Goal: Transaction & Acquisition: Purchase product/service

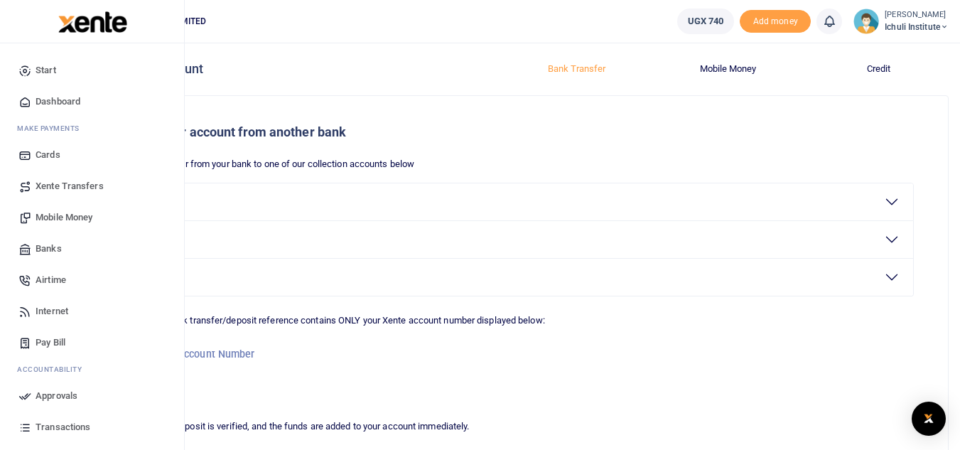
click at [58, 218] on span "Mobile Money" at bounding box center [64, 217] width 57 height 14
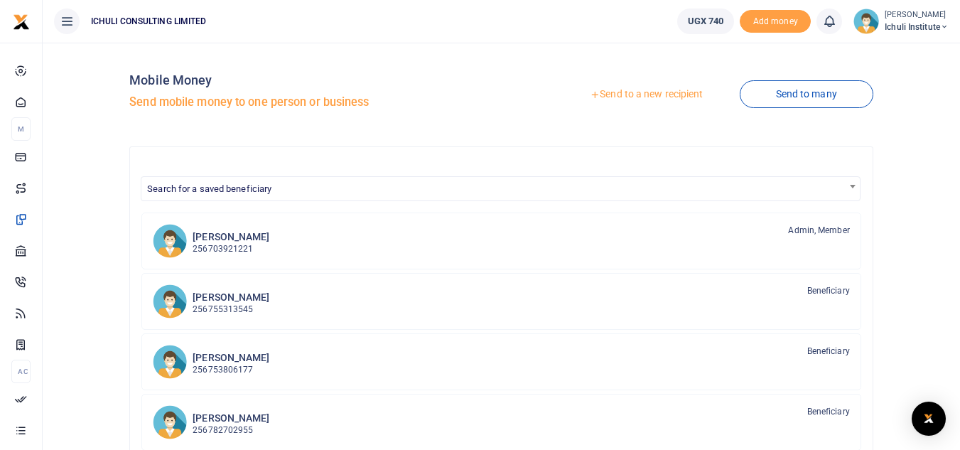
click at [623, 92] on link "Send to a new recipient" at bounding box center [647, 95] width 186 height 26
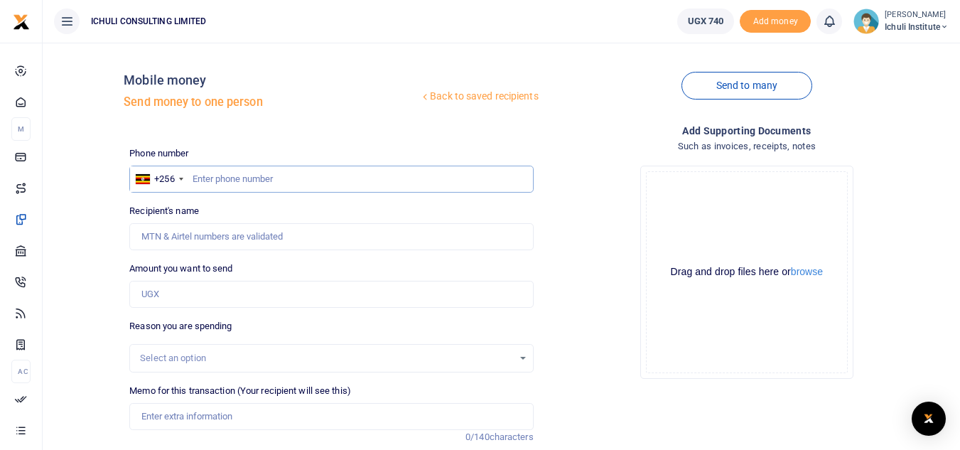
click at [306, 175] on input "text" at bounding box center [331, 179] width 404 height 27
paste input "778815742"
type input "778815742"
type input "Violet Namugosa"
drag, startPoint x: 244, startPoint y: 178, endPoint x: 193, endPoint y: 176, distance: 51.2
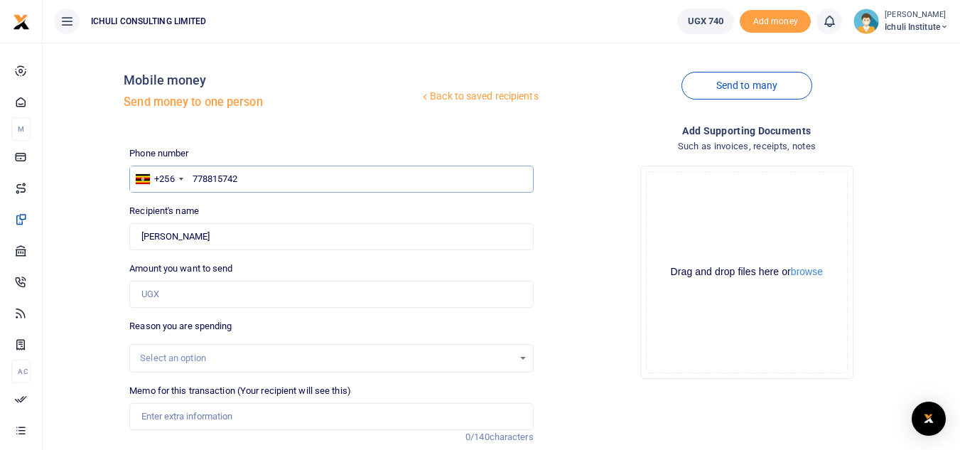
click at [193, 176] on input "778815742" at bounding box center [331, 179] width 404 height 27
paste input "43242087"
type input "743242087"
click at [335, 246] on input "Found" at bounding box center [331, 236] width 404 height 27
click at [284, 303] on input "Amount you want to send" at bounding box center [331, 294] width 404 height 27
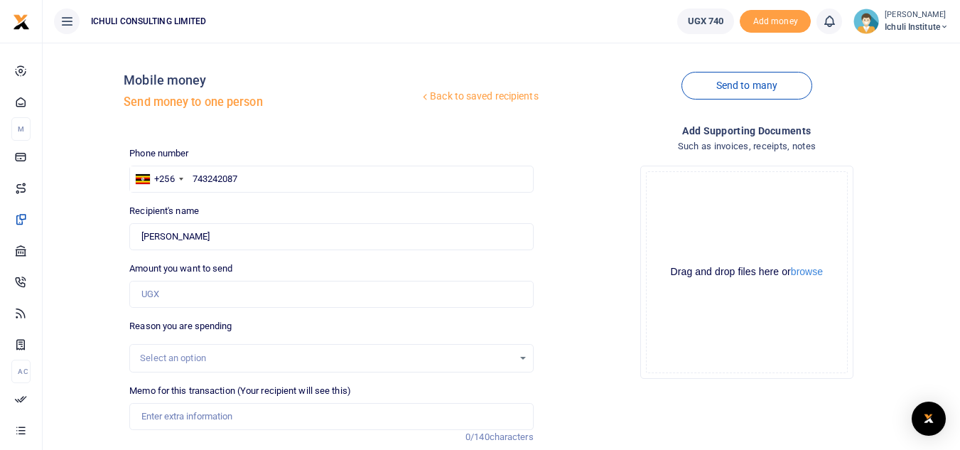
click at [387, 135] on div "Back to saved recipients Mobile money Send money to one person Send to many Pho…" at bounding box center [539, 310] width 831 height 513
type input "Amunoni Babaire"
click at [246, 176] on input "743242087" at bounding box center [331, 179] width 404 height 27
drag, startPoint x: 246, startPoint y: 176, endPoint x: 193, endPoint y: 178, distance: 53.3
click at [193, 178] on input "743242087" at bounding box center [331, 179] width 404 height 27
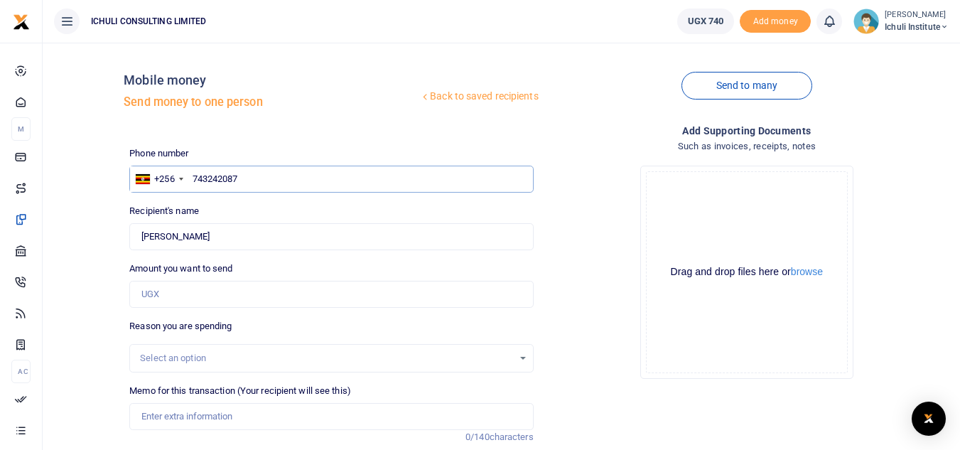
paste input "70600893"
type input "770600893"
type input "Rose Bilyere"
drag, startPoint x: 244, startPoint y: 177, endPoint x: 195, endPoint y: 177, distance: 49.0
click at [195, 177] on input "770600893" at bounding box center [331, 179] width 404 height 27
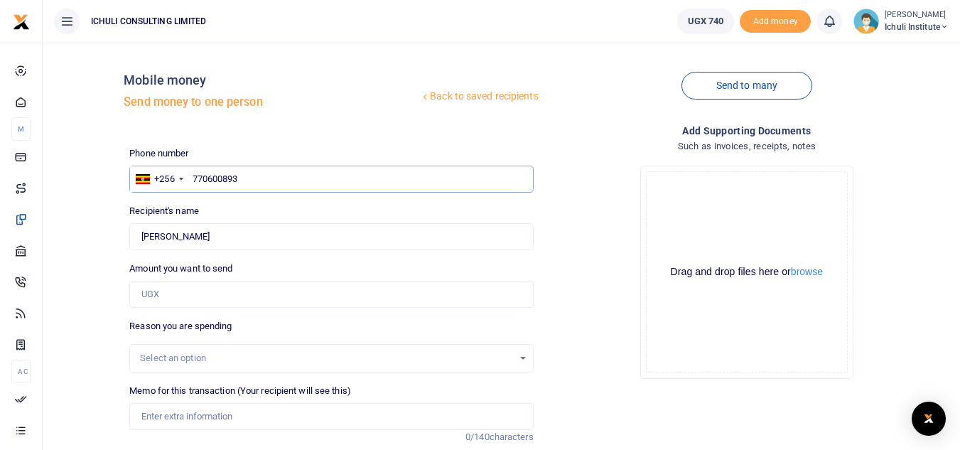
paste input "4443281"
type input "774443281"
click at [271, 236] on input "Found" at bounding box center [331, 236] width 404 height 27
click at [247, 286] on input "Amount you want to send" at bounding box center [331, 294] width 404 height 27
click at [567, 174] on div "Drop your files here Drag and drop files here or browse Powered by Uppy" at bounding box center [747, 272] width 404 height 236
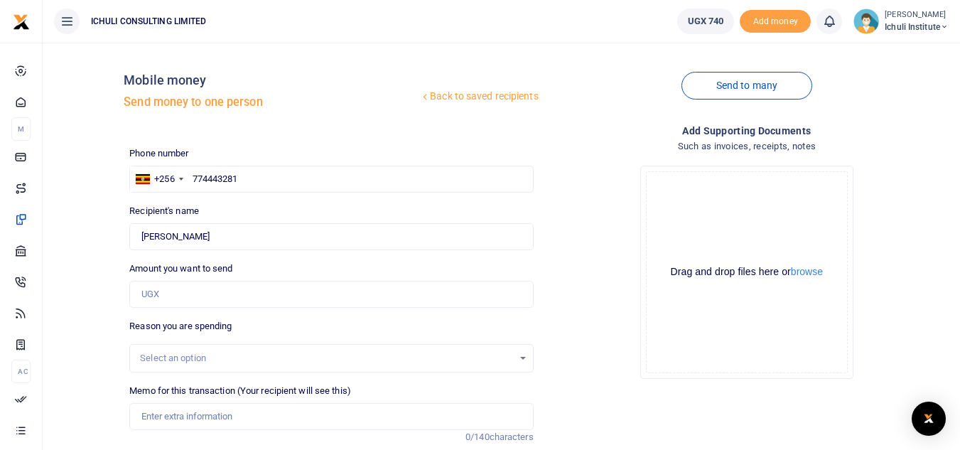
type input "Nelson Waiswa"
click at [254, 177] on input "774443281" at bounding box center [331, 179] width 404 height 27
drag, startPoint x: 254, startPoint y: 177, endPoint x: 194, endPoint y: 177, distance: 59.7
click at [194, 177] on input "774443281" at bounding box center [331, 179] width 404 height 27
paste input "87930390"
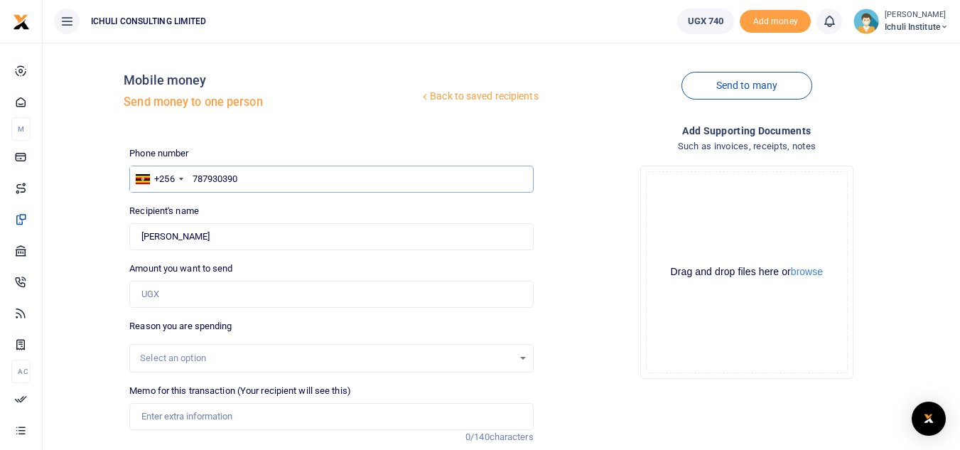
type input "787930390"
click at [238, 240] on input "Found" at bounding box center [331, 236] width 404 height 27
type input "Samuel Kasadha"
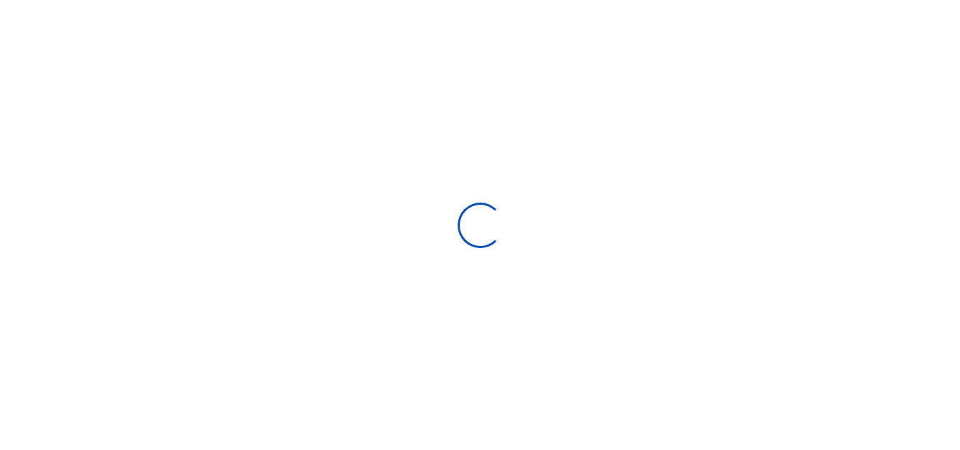
select select "Loading bundles"
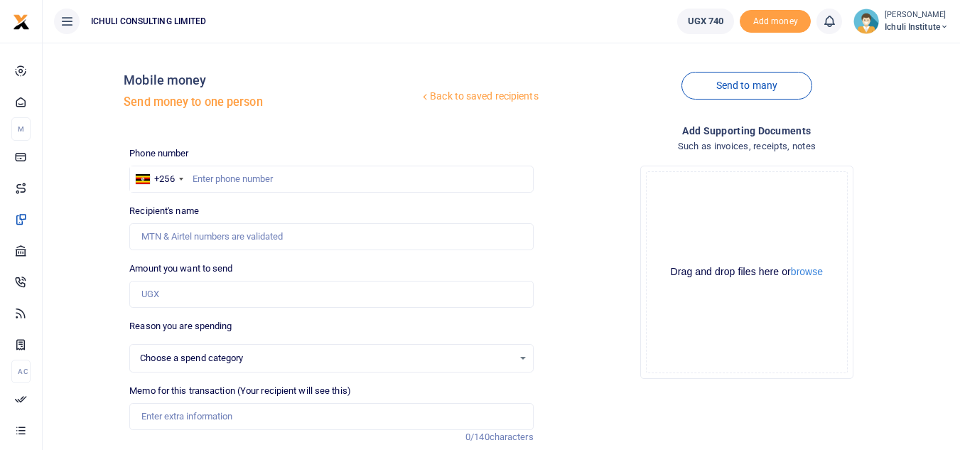
select select
click at [293, 173] on input "text" at bounding box center [331, 179] width 404 height 27
paste input "748735126"
type input "748735126"
type input "Frank Isabirye"
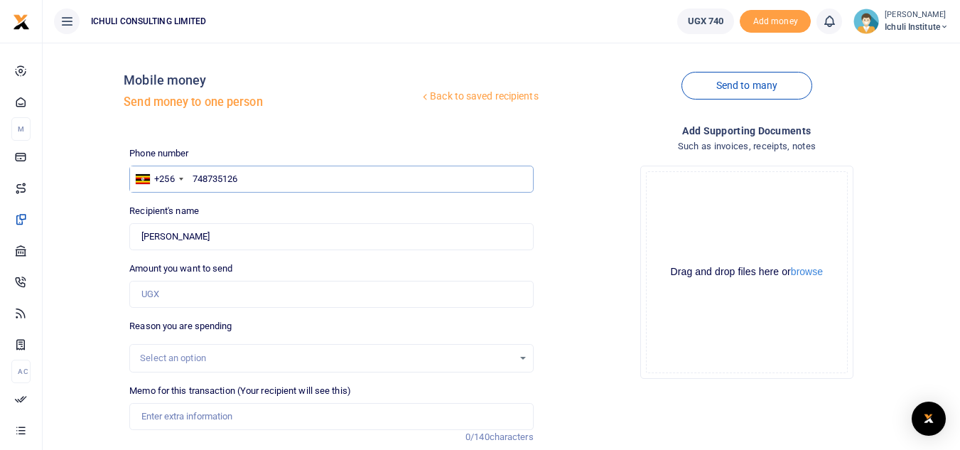
drag, startPoint x: 245, startPoint y: 175, endPoint x: 194, endPoint y: 178, distance: 50.6
click at [194, 178] on input "748735126" at bounding box center [331, 179] width 404 height 27
paste input "05058442"
type input "705058442"
click at [210, 294] on input "Amount you want to send" at bounding box center [331, 294] width 404 height 27
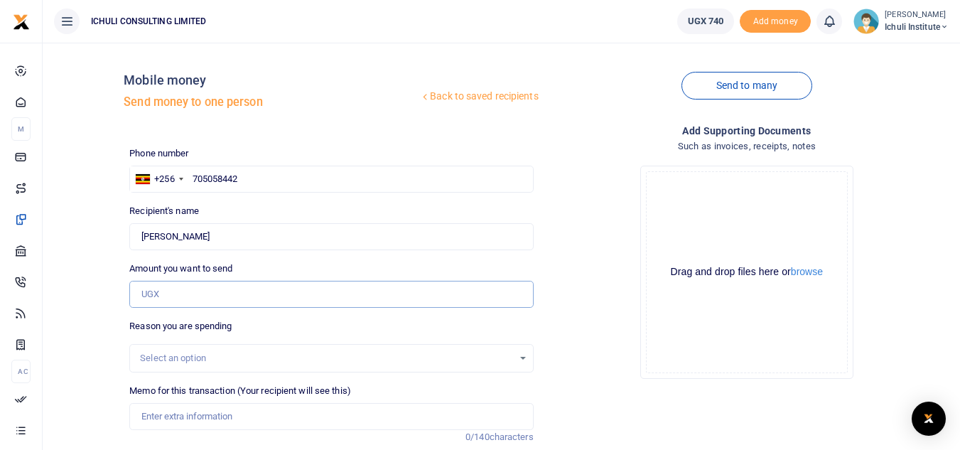
type input "Faruku Musoke"
click at [300, 183] on input "705058442" at bounding box center [331, 179] width 404 height 27
drag, startPoint x: 246, startPoint y: 180, endPoint x: 194, endPoint y: 178, distance: 51.9
click at [194, 178] on input "705058442" at bounding box center [331, 179] width 404 height 27
paste input "79164186"
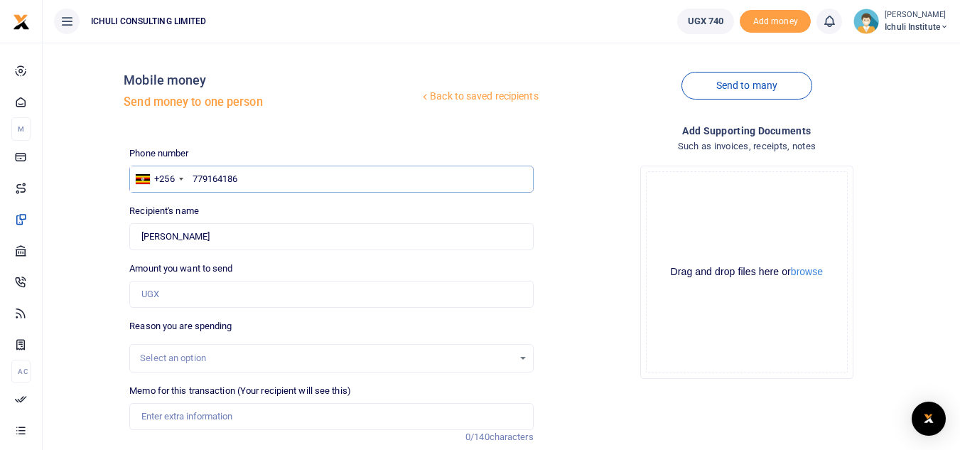
type input "779164186"
click at [239, 237] on input "Found" at bounding box center [331, 236] width 404 height 27
type input "Sonko Geofrey"
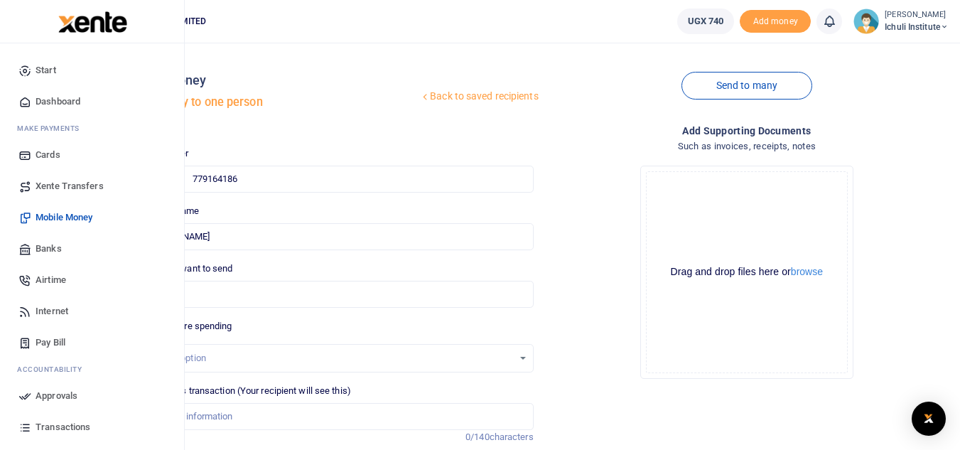
click at [72, 427] on span "Transactions" at bounding box center [63, 427] width 55 height 14
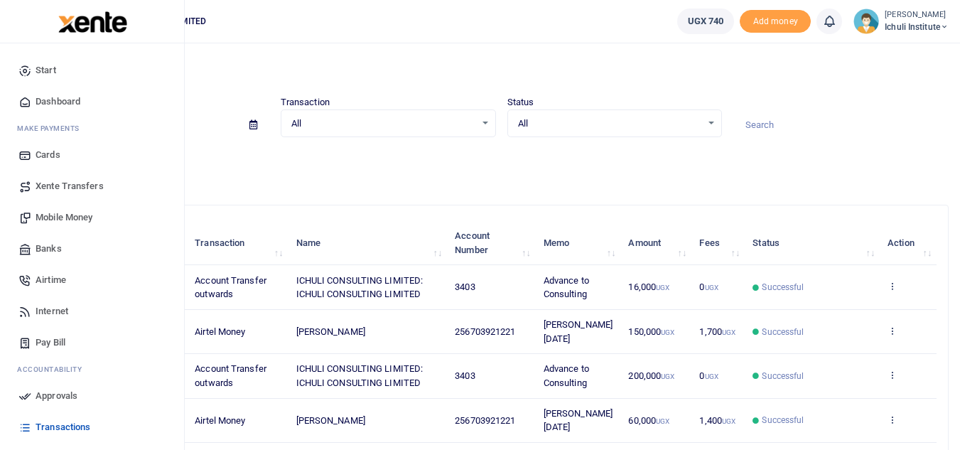
click at [71, 215] on span "Mobile Money" at bounding box center [64, 217] width 57 height 14
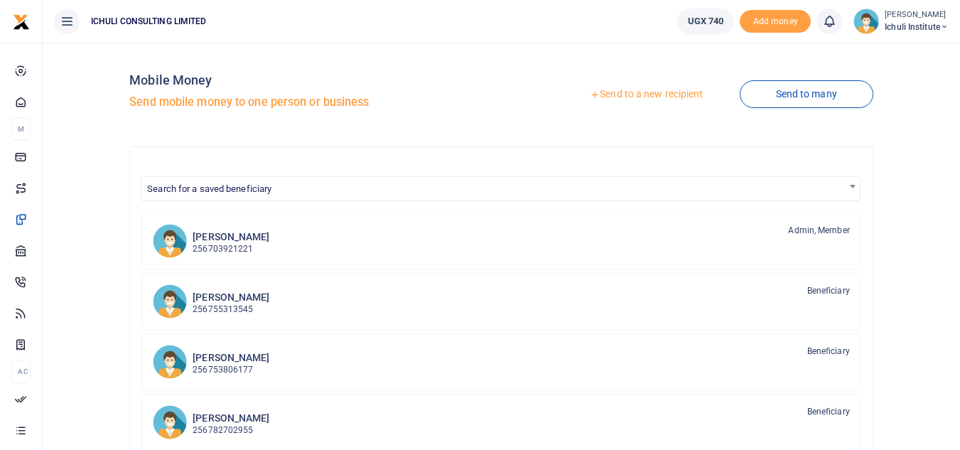
click at [645, 95] on link "Send to a new recipient" at bounding box center [647, 95] width 186 height 26
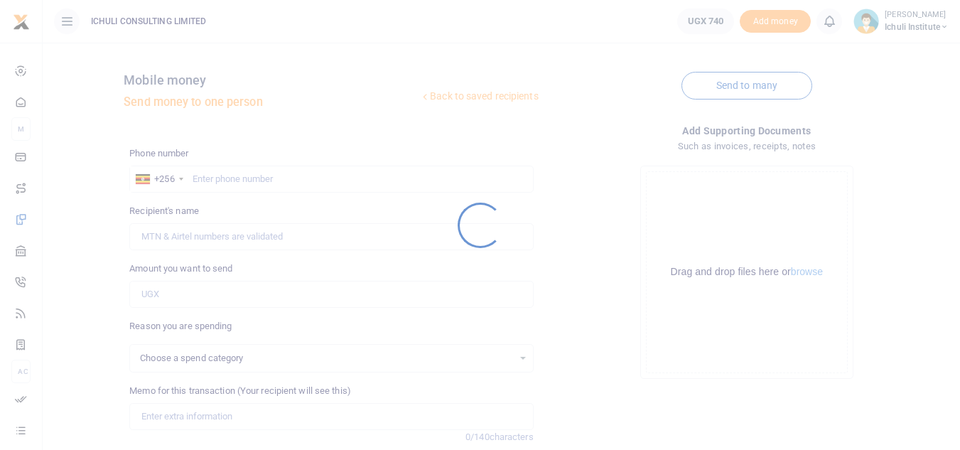
select select
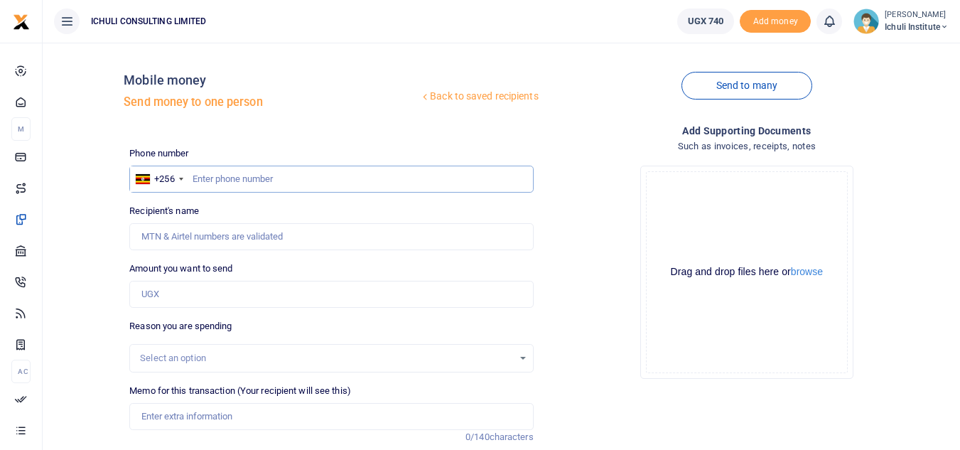
click at [232, 178] on input "text" at bounding box center [331, 179] width 404 height 27
paste input "758856581"
type input "758856581"
type input "Dan Mboodhe"
drag, startPoint x: 243, startPoint y: 178, endPoint x: 193, endPoint y: 183, distance: 49.9
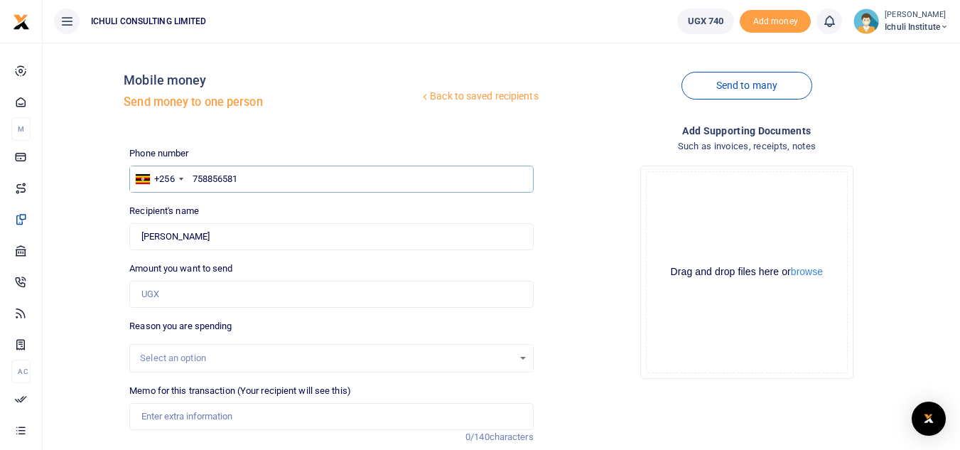
click at [193, 183] on input "758856581" at bounding box center [331, 179] width 404 height 27
paste input "01902014"
type input "701902014"
click at [218, 283] on input "Amount you want to send" at bounding box center [331, 294] width 404 height 27
type input "Ronald Kabogoza"
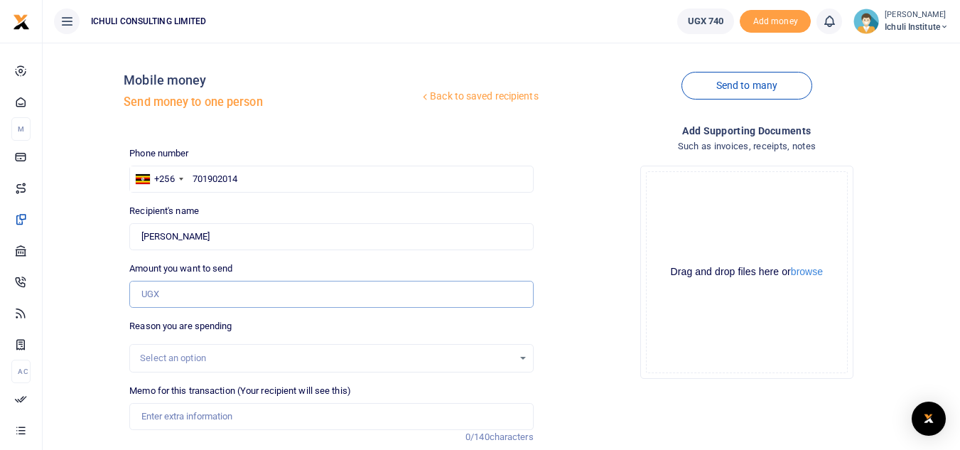
click at [305, 286] on input "Amount you want to send" at bounding box center [331, 294] width 404 height 27
click at [551, 163] on div "Drop your files here Drag and drop files here or browse Powered by Uppy" at bounding box center [747, 272] width 404 height 236
click at [240, 179] on input "701902014" at bounding box center [331, 179] width 404 height 27
drag, startPoint x: 240, startPoint y: 179, endPoint x: 194, endPoint y: 177, distance: 46.3
click at [194, 177] on input "701902014" at bounding box center [331, 179] width 404 height 27
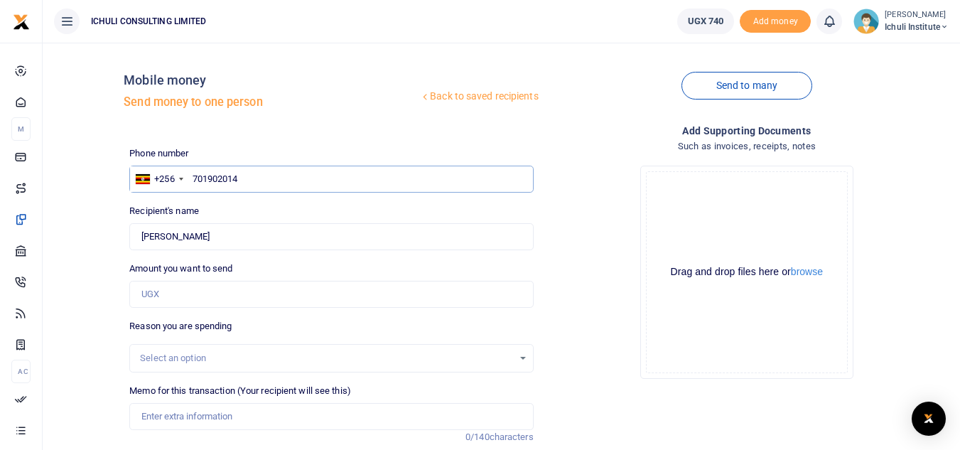
paste input "88344057"
type input "788344057"
type input "Betty Nakisanda"
drag, startPoint x: 244, startPoint y: 182, endPoint x: 194, endPoint y: 178, distance: 49.9
click at [194, 178] on input "788344057" at bounding box center [331, 179] width 404 height 27
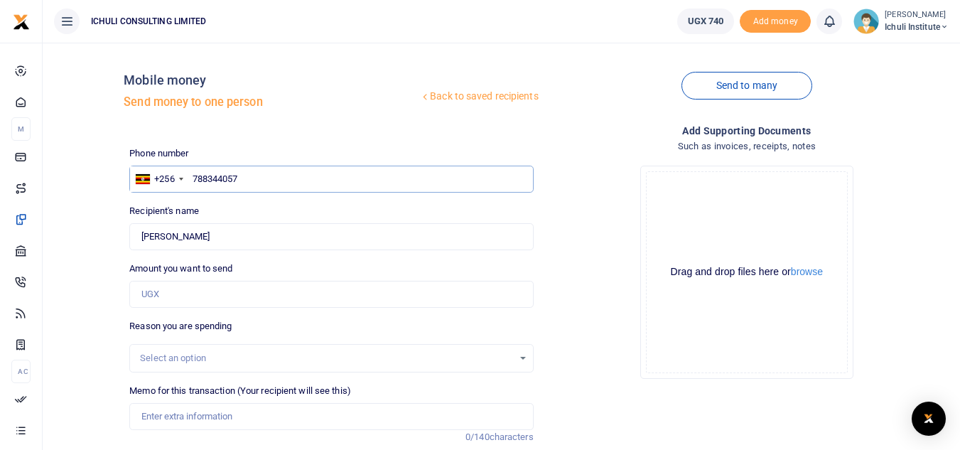
paste input "04926992"
type input "704926992"
click at [223, 289] on input "Amount you want to send" at bounding box center [331, 294] width 404 height 27
type input "Elizabeth Namasinga"
click at [568, 241] on div "Drop your files here Drag and drop files here or browse Powered by Uppy" at bounding box center [747, 272] width 404 height 236
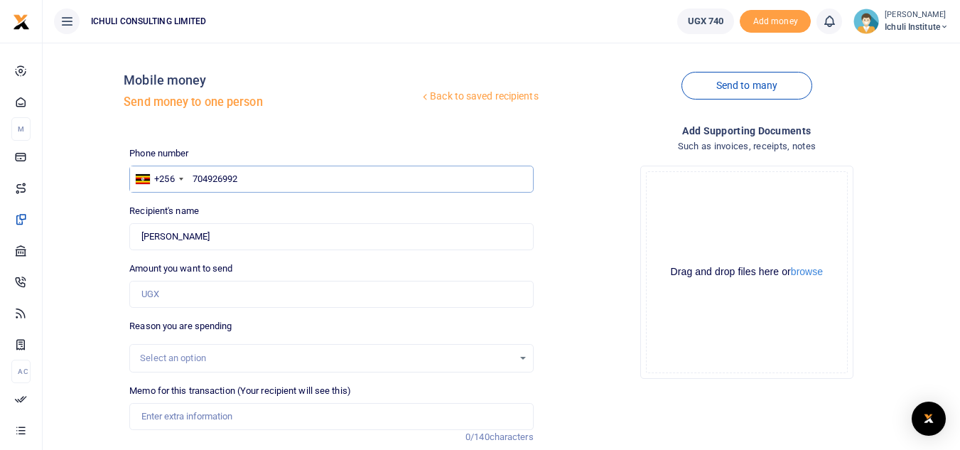
click at [247, 180] on input "704926992" at bounding box center [331, 179] width 404 height 27
drag, startPoint x: 247, startPoint y: 180, endPoint x: 193, endPoint y: 178, distance: 53.4
click at [193, 178] on input "704926992" at bounding box center [331, 179] width 404 height 27
paste input "57437056"
type input "757437056"
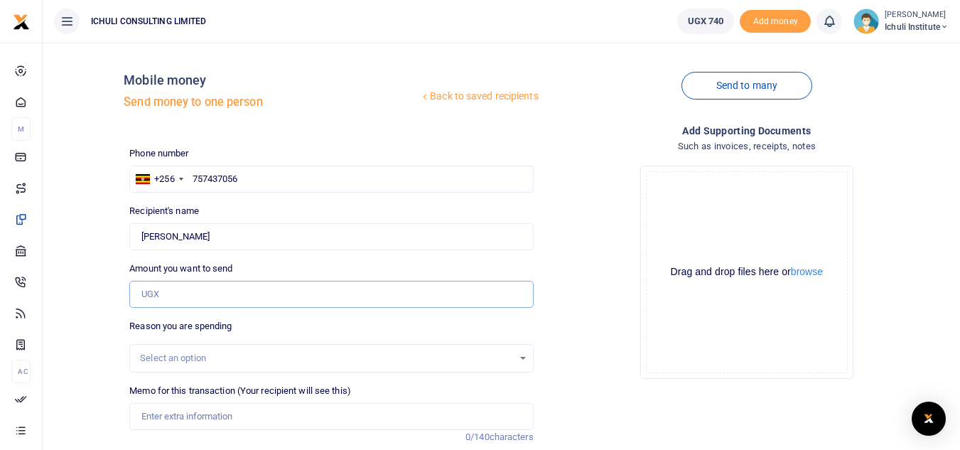
type input "Babirye Beatrice"
click at [259, 294] on input "Amount you want to send" at bounding box center [331, 294] width 404 height 27
click at [301, 287] on input "Amount you want to send" at bounding box center [331, 294] width 404 height 27
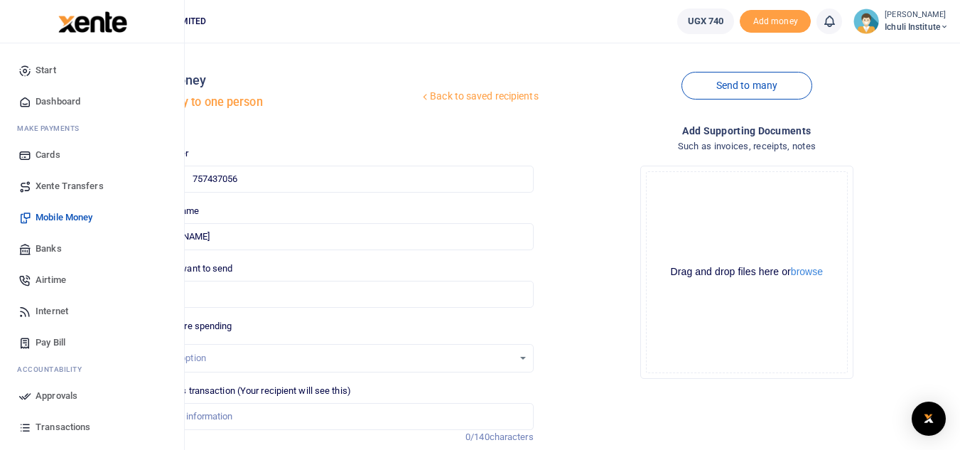
click at [65, 185] on span "Xente Transfers" at bounding box center [70, 186] width 68 height 14
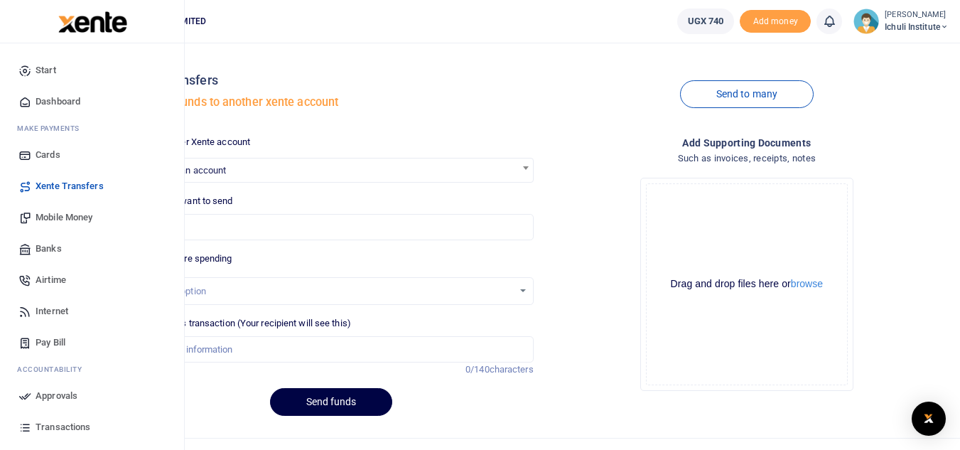
click at [67, 217] on span "Mobile Money" at bounding box center [64, 217] width 57 height 14
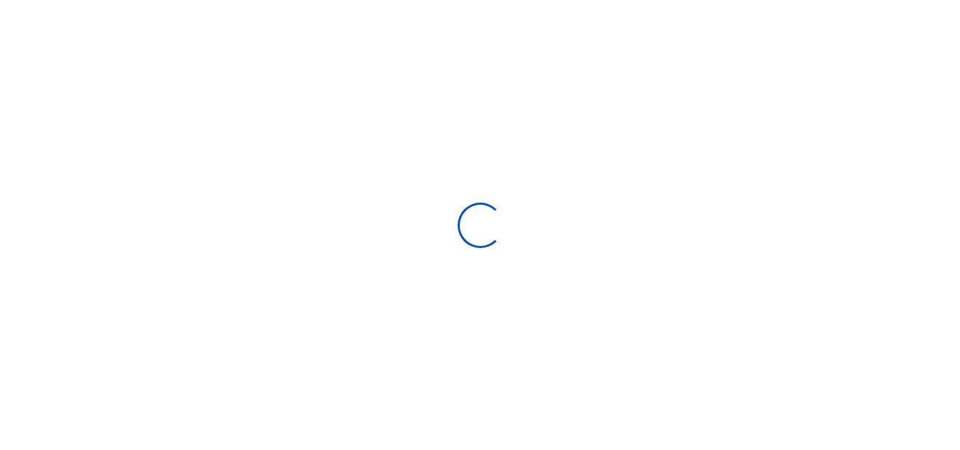
select select "Loading bundles"
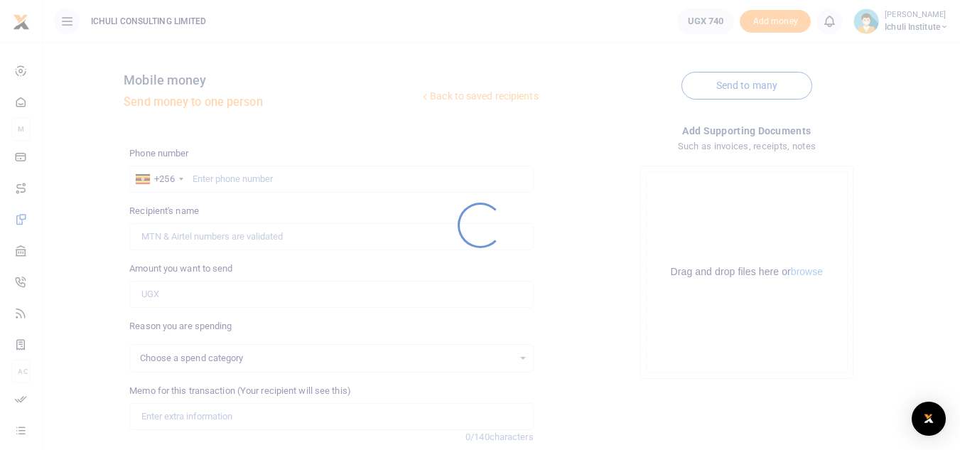
select select
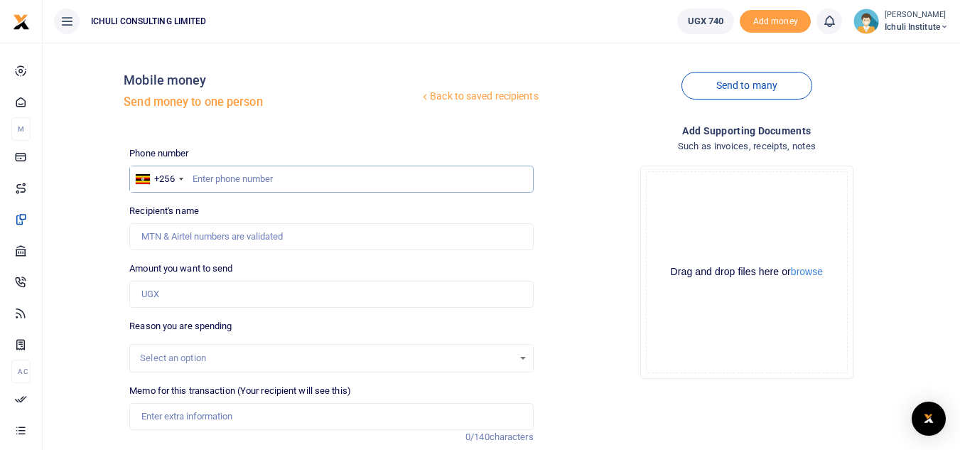
click at [267, 173] on input "text" at bounding box center [331, 179] width 404 height 27
paste input "761844744"
type input "761844744"
type input "Melda Awujayi"
drag, startPoint x: 245, startPoint y: 178, endPoint x: 194, endPoint y: 178, distance: 50.5
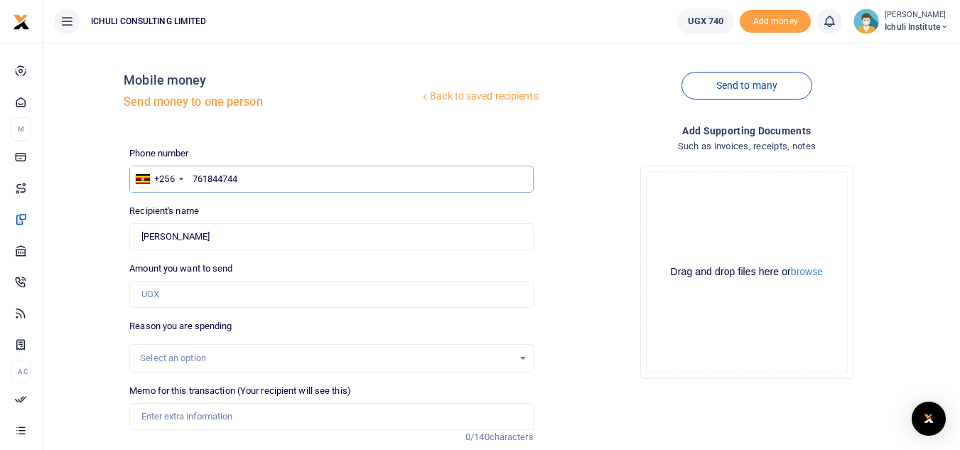
click at [194, 178] on input "761844744" at bounding box center [331, 179] width 404 height 27
paste input "44473959"
type input "744473959"
type input "Beatrice Babirye"
click at [242, 178] on input "744473959" at bounding box center [331, 179] width 404 height 27
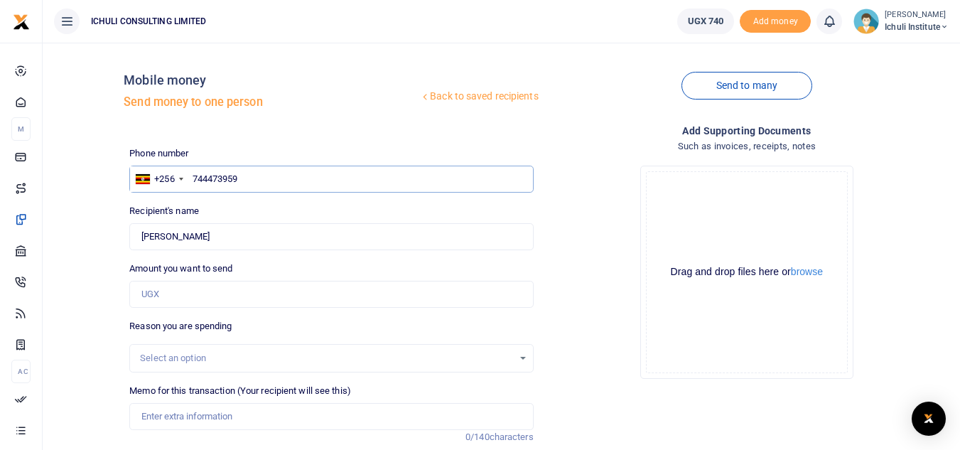
drag, startPoint x: 242, startPoint y: 178, endPoint x: 194, endPoint y: 181, distance: 47.8
click at [194, 181] on input "744473959" at bounding box center [331, 179] width 404 height 27
paste input "70600893"
type input "770600893"
type input "Rose Bilyere"
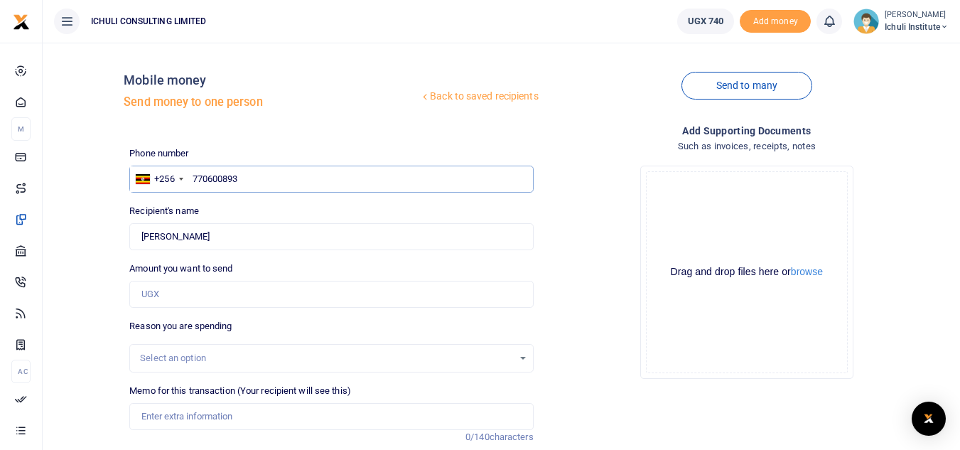
click at [244, 181] on input "770600893" at bounding box center [331, 179] width 404 height 27
drag, startPoint x: 244, startPoint y: 181, endPoint x: 194, endPoint y: 183, distance: 49.8
click at [194, 183] on input "770600893" at bounding box center [331, 179] width 404 height 27
click at [178, 291] on input "Amount you want to send" at bounding box center [331, 294] width 404 height 27
click at [208, 295] on input "Amount you want to send" at bounding box center [331, 294] width 404 height 27
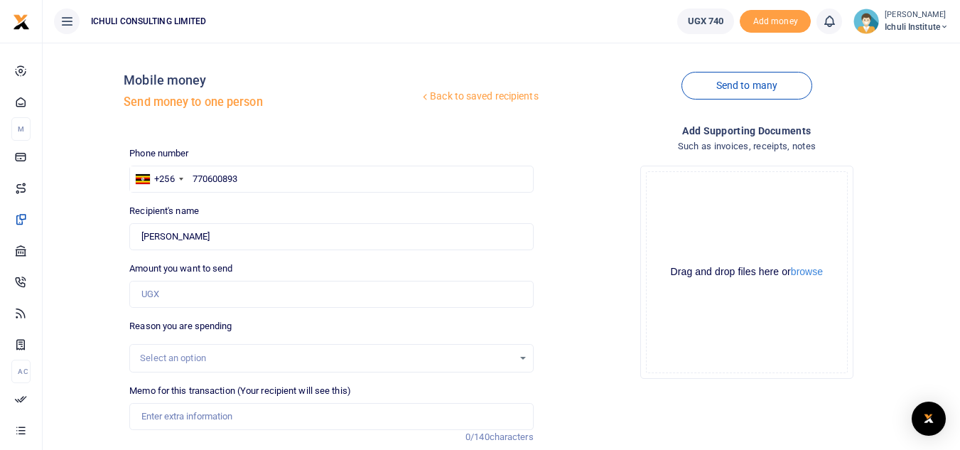
click at [556, 279] on div "Drop your files here Drag and drop files here or browse Powered by Uppy" at bounding box center [747, 272] width 404 height 236
click at [242, 178] on input "770600893" at bounding box center [331, 179] width 404 height 27
click at [268, 262] on div "Amount you want to send Amount is required." at bounding box center [331, 285] width 404 height 46
click at [243, 176] on input "770600893" at bounding box center [331, 179] width 404 height 27
drag, startPoint x: 243, startPoint y: 176, endPoint x: 193, endPoint y: 179, distance: 49.9
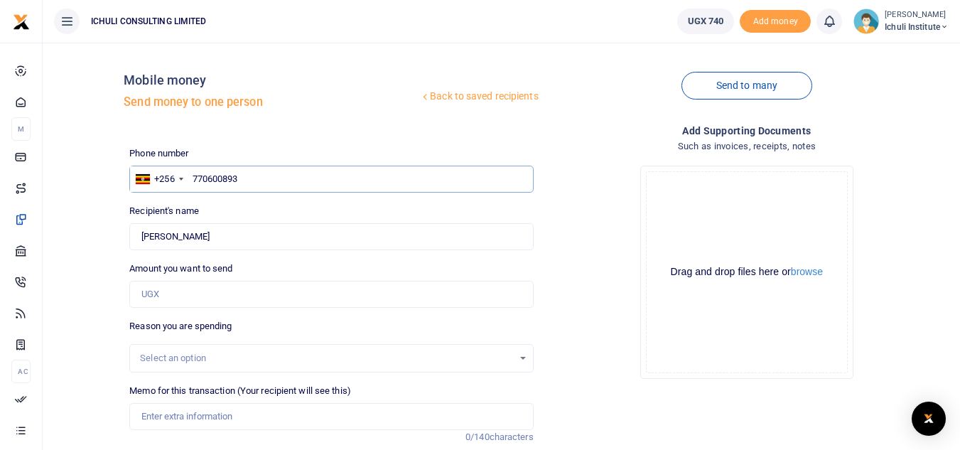
click at [193, 179] on input "770600893" at bounding box center [331, 179] width 404 height 27
paste input "48408546"
type input "748408546"
type input "Jamira Naigaga"
drag, startPoint x: 242, startPoint y: 177, endPoint x: 194, endPoint y: 178, distance: 47.6
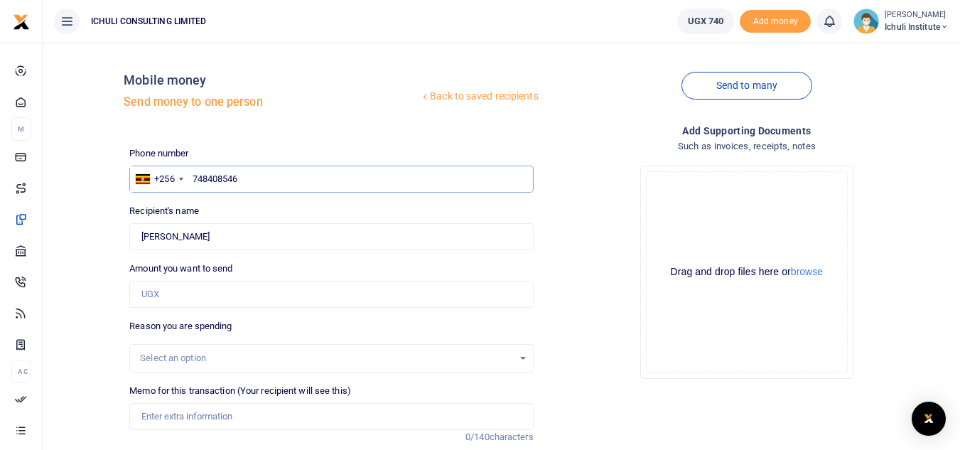
click at [194, 178] on input "748408546" at bounding box center [331, 179] width 404 height 27
paste input "52362009"
type input "752362009"
type input "Oliver Kasowole"
type input "752362009"
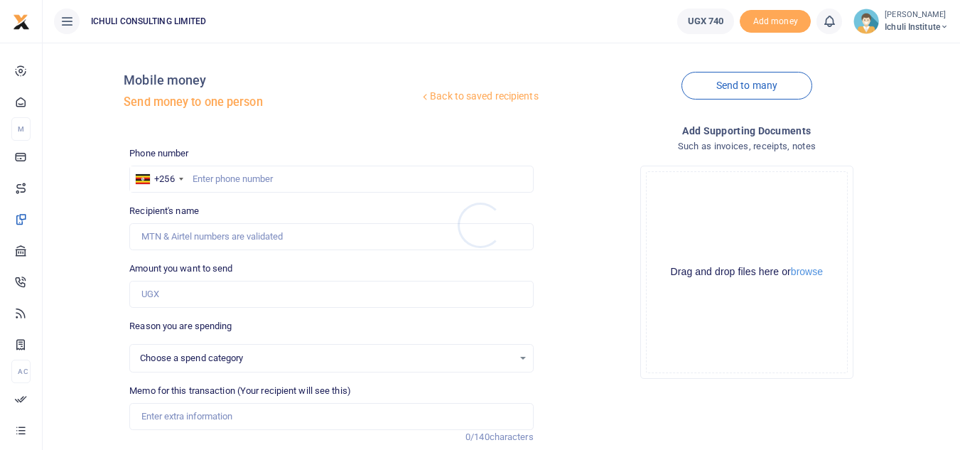
select select
click at [267, 182] on input "text" at bounding box center [331, 179] width 404 height 27
paste input "786623602"
type input "786623602"
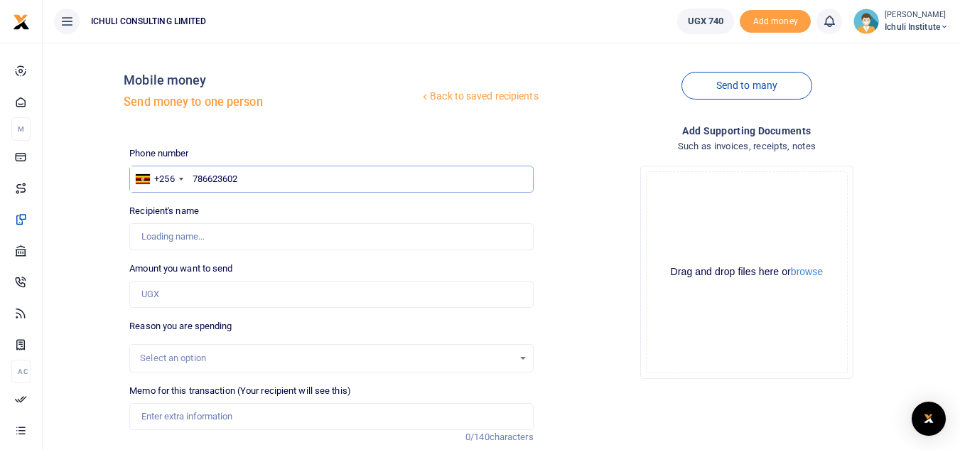
type input "[PERSON_NAME]"
drag, startPoint x: 244, startPoint y: 178, endPoint x: 194, endPoint y: 178, distance: 49.8
click at [194, 178] on input "786623602" at bounding box center [331, 179] width 404 height 27
paste input "58523814"
type input "758523814"
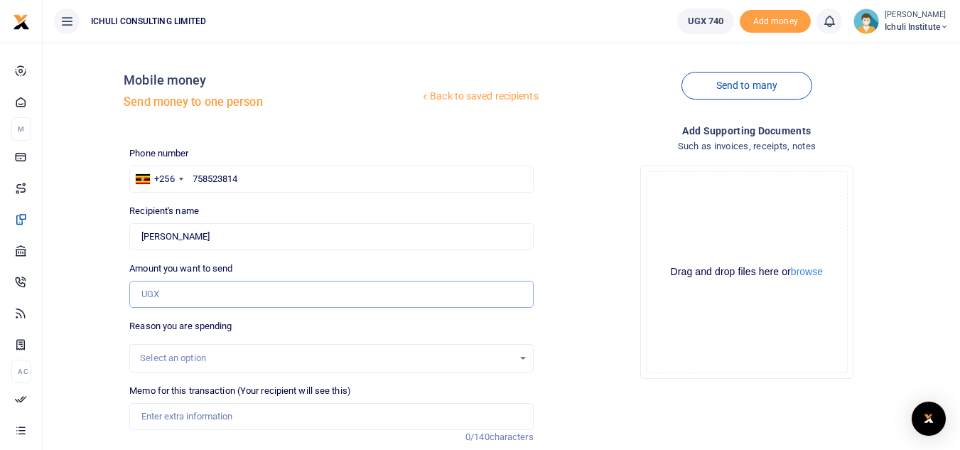
click at [269, 287] on input "Amount you want to send" at bounding box center [331, 294] width 404 height 27
click at [377, 294] on input "Amount you want to send" at bounding box center [331, 294] width 404 height 27
click at [576, 264] on div "Drop your files here Drag and drop files here or browse Powered by Uppy" at bounding box center [747, 272] width 404 height 236
type input "Edward Kayiita"
click at [241, 177] on input "758523814" at bounding box center [331, 179] width 404 height 27
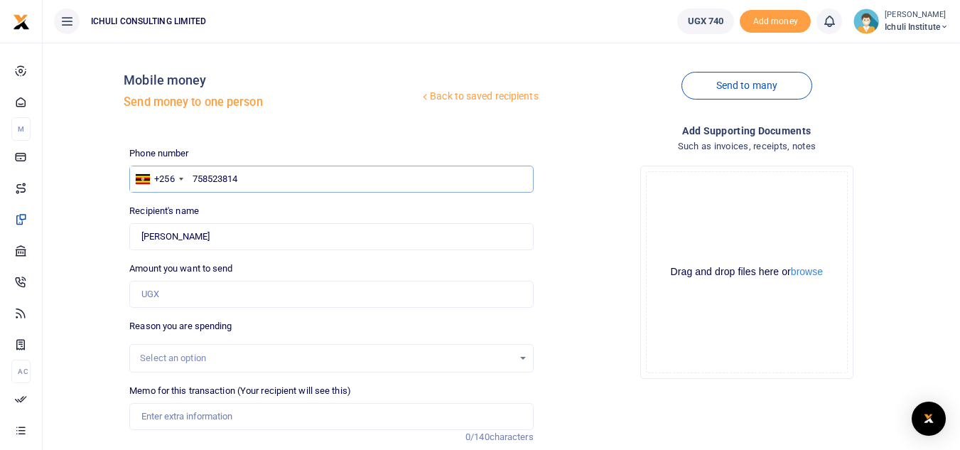
drag, startPoint x: 241, startPoint y: 177, endPoint x: 217, endPoint y: 180, distance: 24.3
click at [217, 180] on input "758523814" at bounding box center [331, 179] width 404 height 27
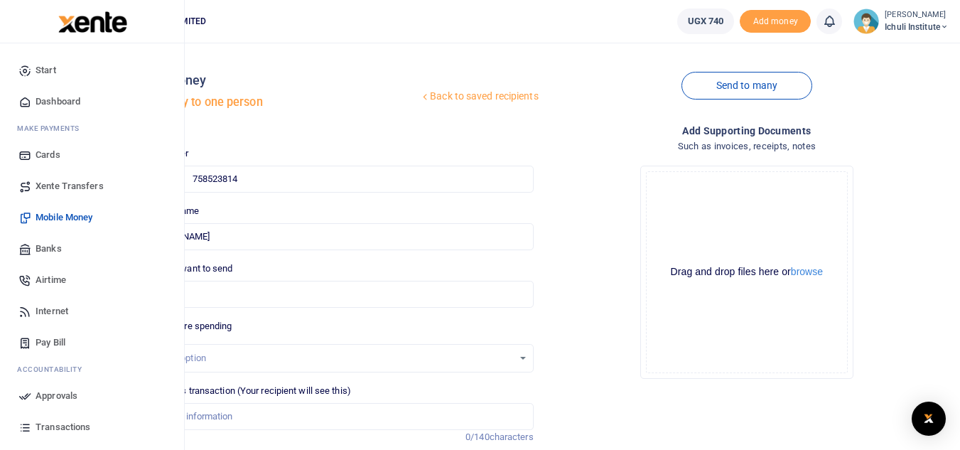
click at [74, 181] on span "Xente Transfers" at bounding box center [70, 186] width 68 height 14
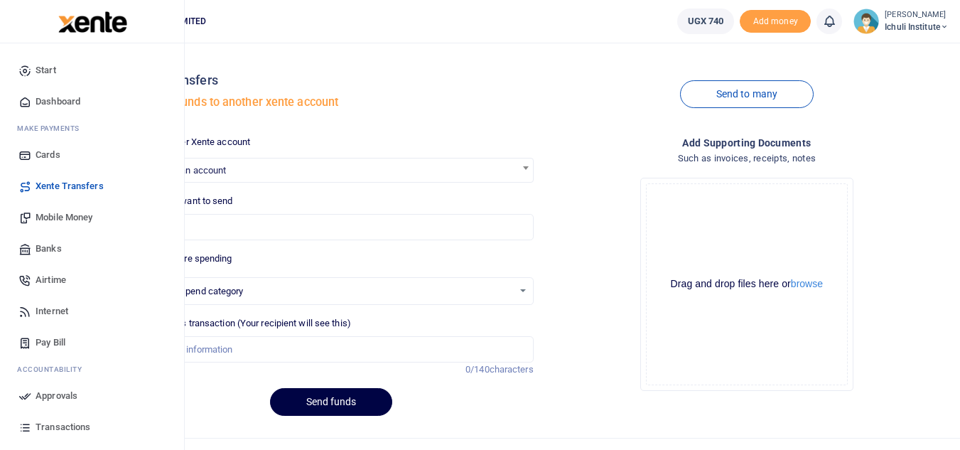
click at [64, 215] on span "Mobile Money" at bounding box center [64, 217] width 57 height 14
select select
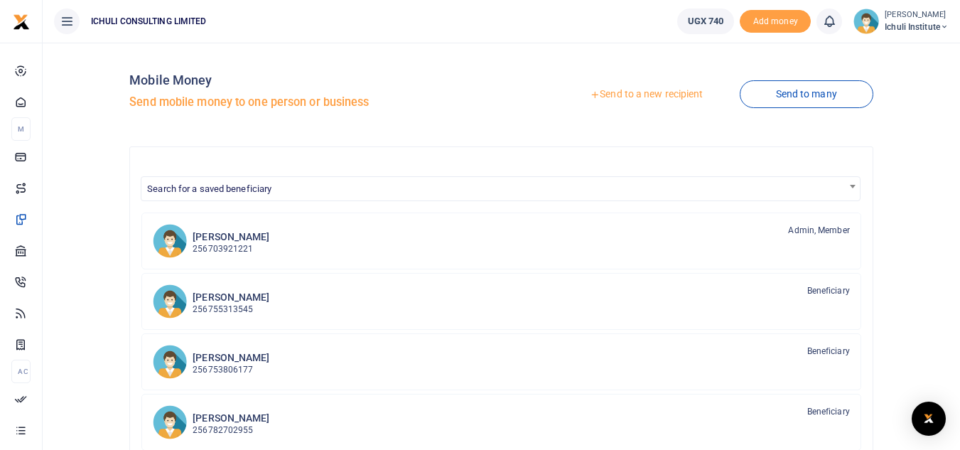
click at [653, 91] on link "Send to a new recipient" at bounding box center [647, 95] width 186 height 26
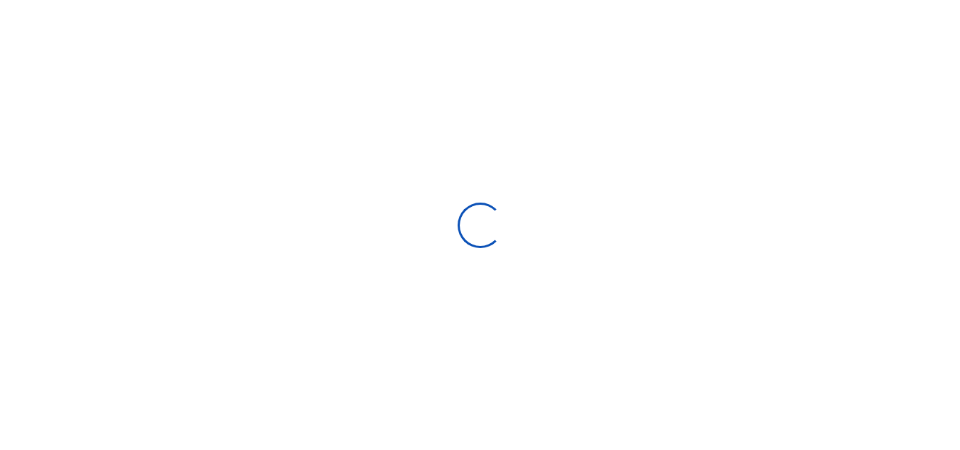
select select "Loading bundles"
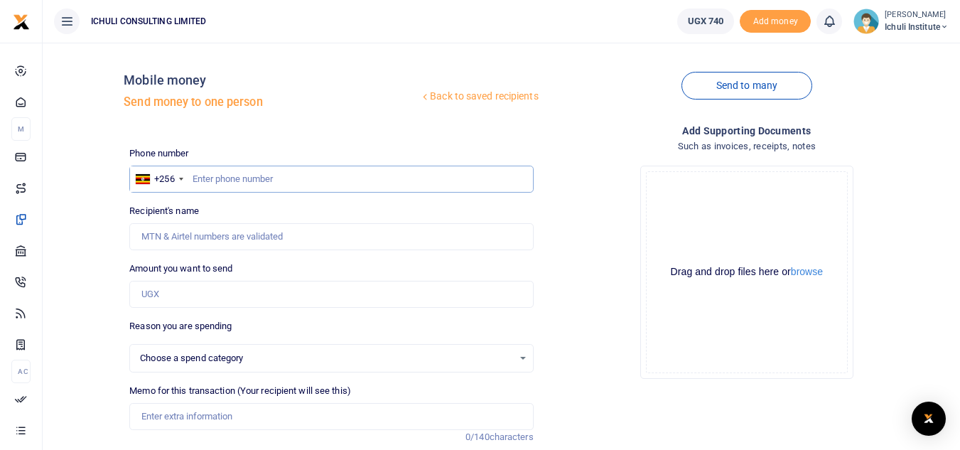
click at [271, 176] on input "text" at bounding box center [331, 179] width 404 height 27
paste input "700173105"
type input "700173105"
select select
type input "Venekenti Wanume"
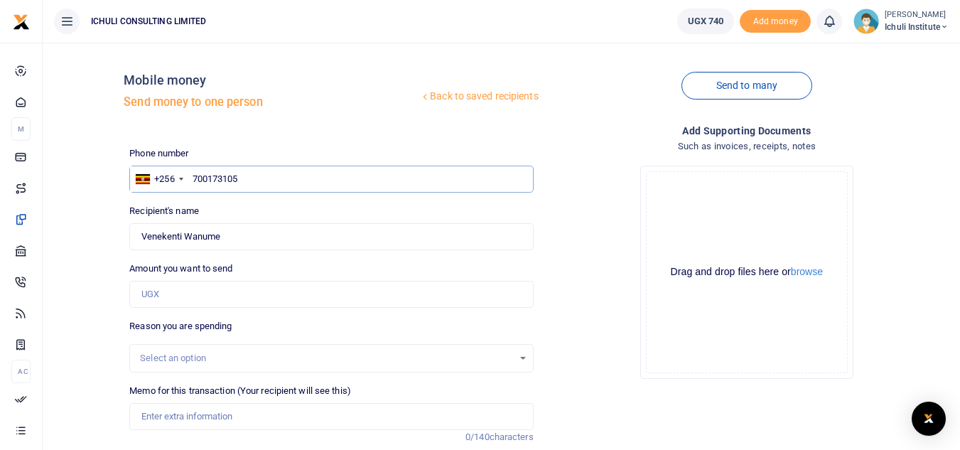
drag, startPoint x: 243, startPoint y: 180, endPoint x: 195, endPoint y: 181, distance: 48.3
click at [195, 181] on input "700173105" at bounding box center [331, 179] width 404 height 27
paste input "87569428"
type input "787569428"
type input "Sakibu Maganda"
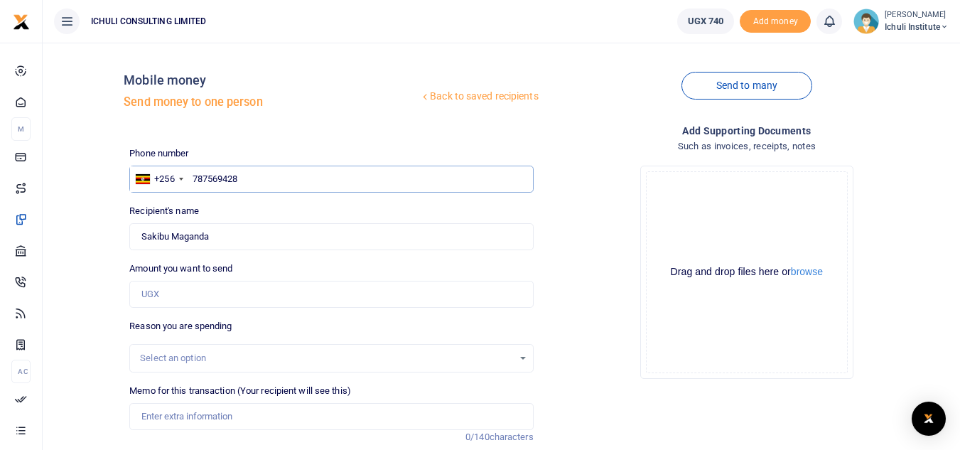
drag, startPoint x: 246, startPoint y: 176, endPoint x: 193, endPoint y: 177, distance: 52.6
click at [193, 177] on input "787569428" at bounding box center [331, 179] width 404 height 27
paste input "53830560"
type input "753830560"
type input "Rose Kisa"
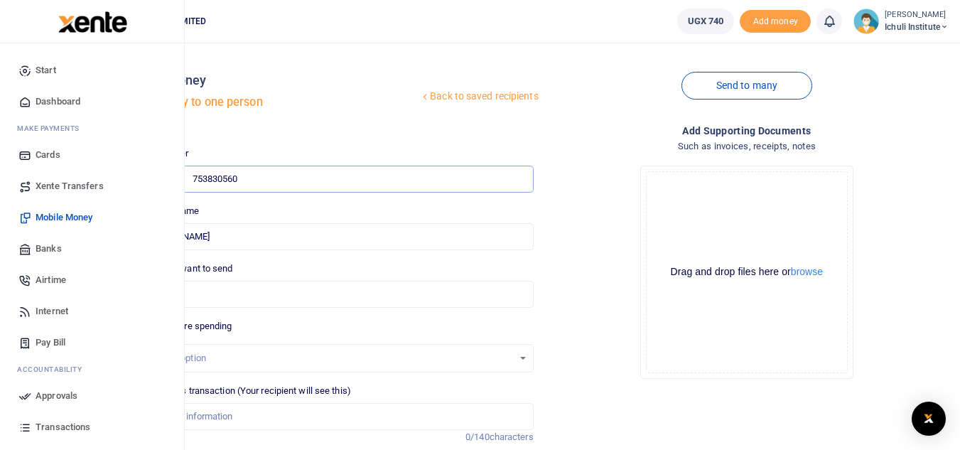
type input "753830560"
click at [68, 394] on span "Approvals" at bounding box center [57, 396] width 42 height 14
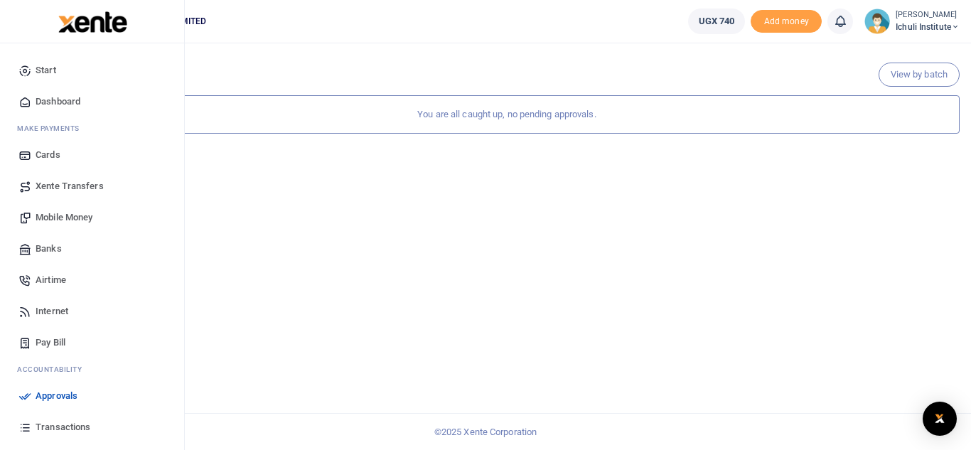
click at [74, 217] on span "Mobile Money" at bounding box center [64, 217] width 57 height 14
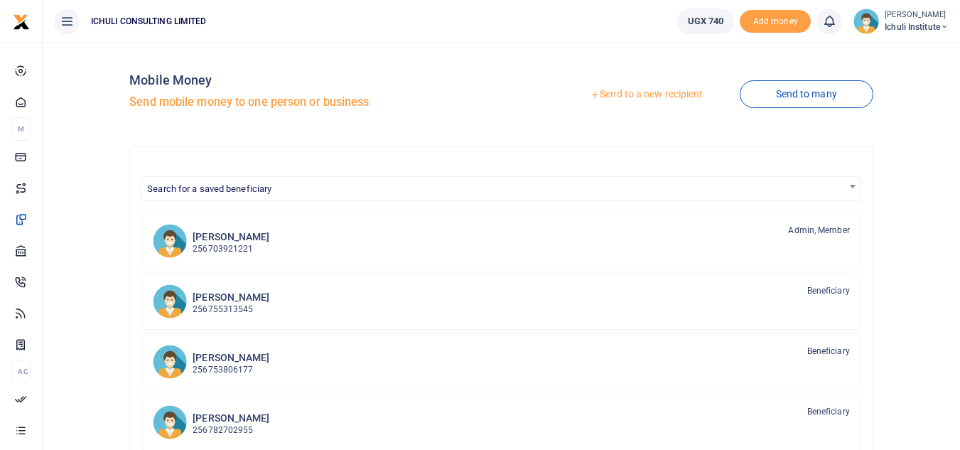
click at [610, 92] on link "Send to a new recipient" at bounding box center [647, 95] width 186 height 26
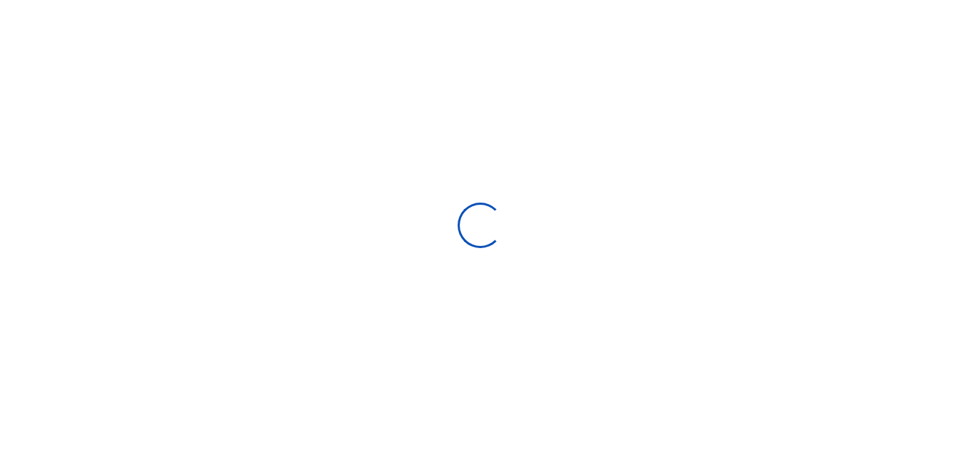
select select "Loading bundles"
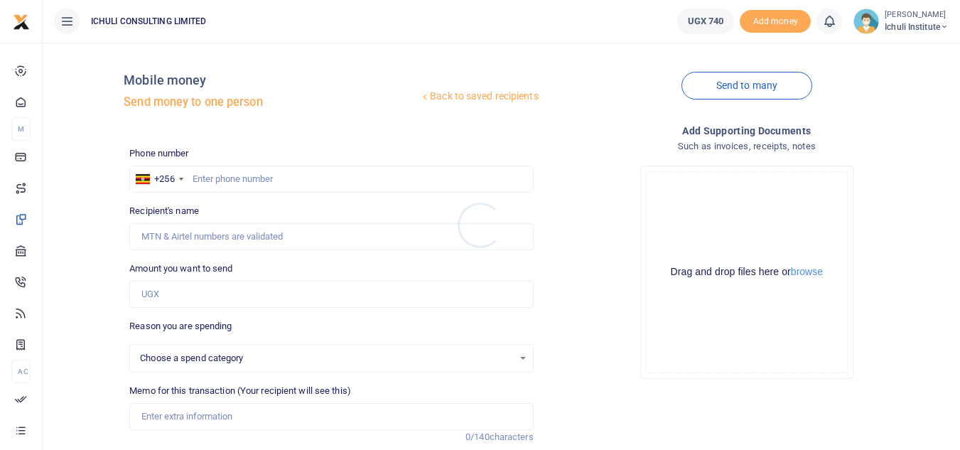
select select
click at [271, 176] on input "text" at bounding box center [331, 179] width 404 height 27
paste input "704319865"
type input "704319865"
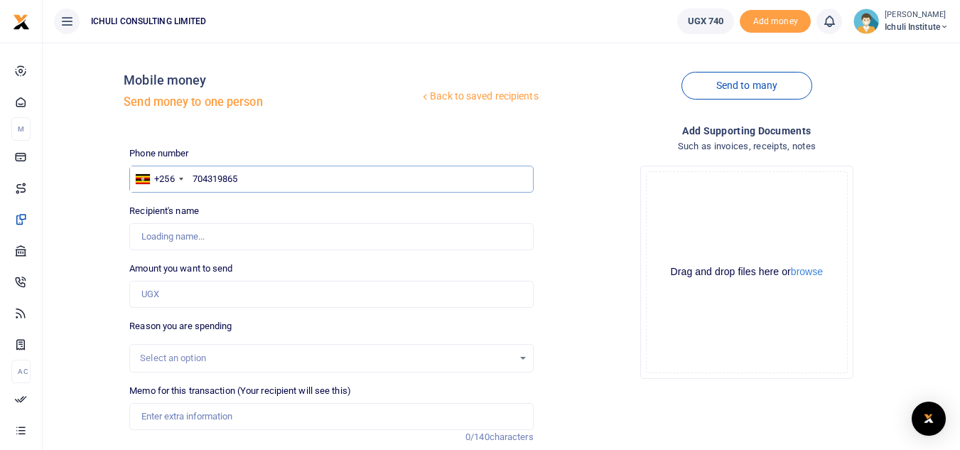
type input "Rajjabu Mubiru"
drag, startPoint x: 239, startPoint y: 179, endPoint x: 195, endPoint y: 179, distance: 44.1
click at [195, 179] on input "704319865" at bounding box center [331, 179] width 404 height 27
paste input "81067366"
type input "781067366"
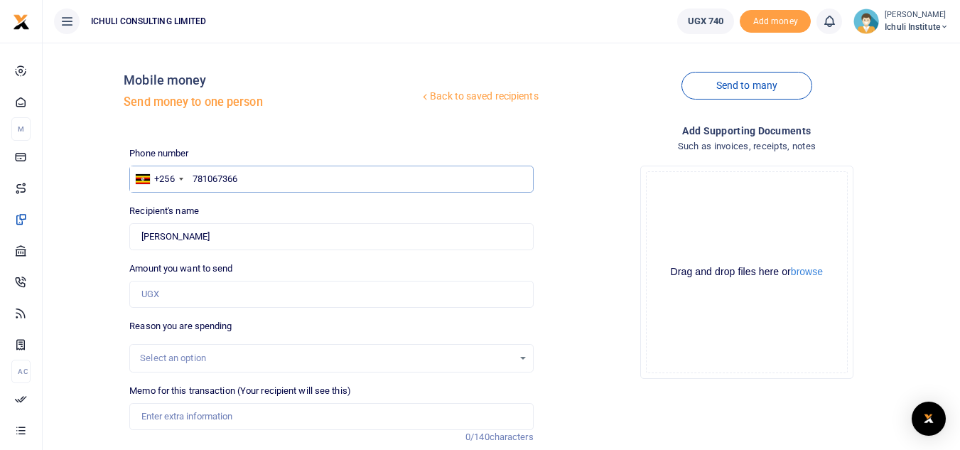
type input "Edmon Kibumba"
drag, startPoint x: 240, startPoint y: 180, endPoint x: 195, endPoint y: 176, distance: 44.9
click at [195, 176] on input "781067366" at bounding box center [331, 179] width 404 height 27
paste input "02322083"
type input "702322083"
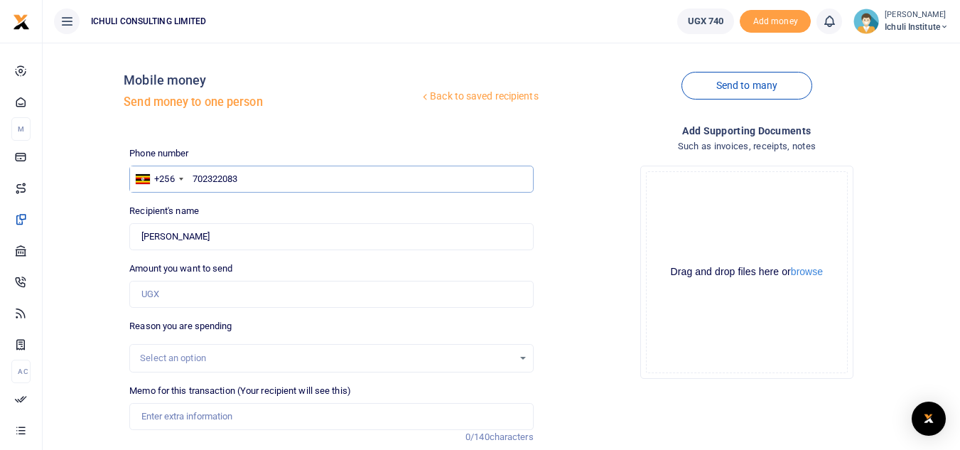
type input "Fazira Nankabirwa"
drag, startPoint x: 239, startPoint y: 180, endPoint x: 194, endPoint y: 180, distance: 44.8
click at [194, 180] on input "702322083" at bounding box center [331, 179] width 404 height 27
paste input "84202908"
type input "784202908"
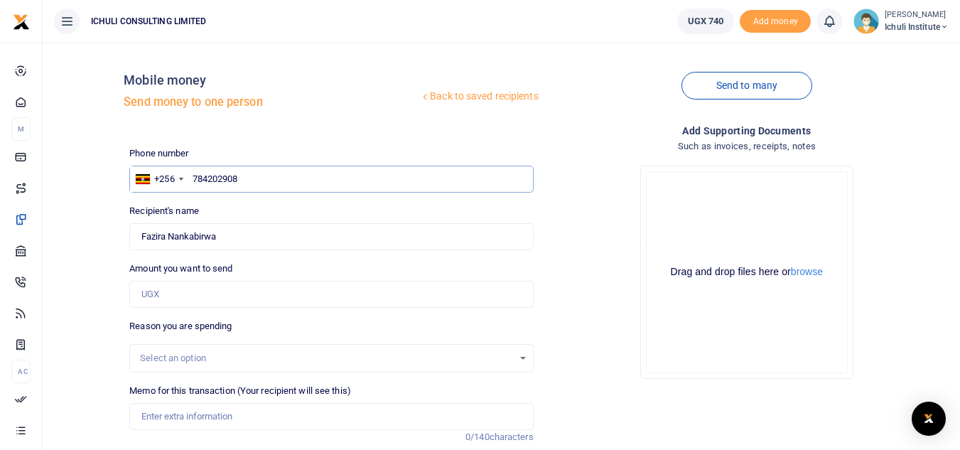
type input "Jamali Nundo"
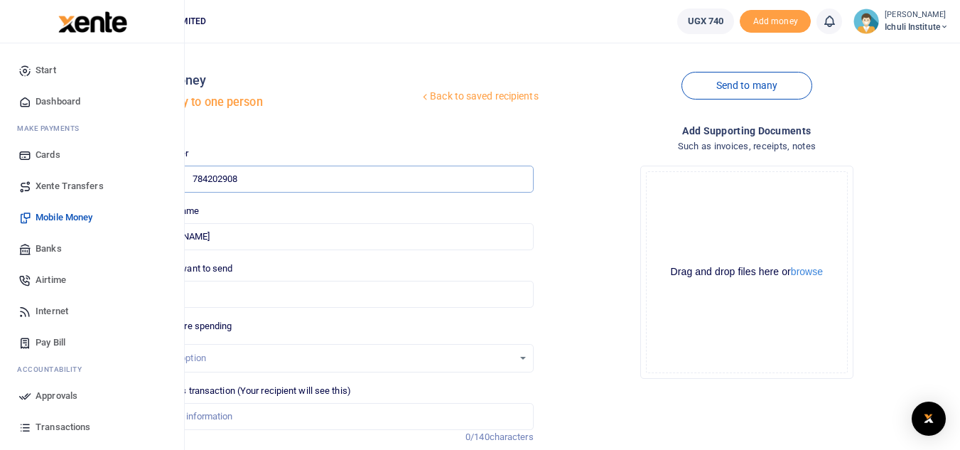
type input "784202908"
click at [80, 186] on span "Xente Transfers" at bounding box center [70, 186] width 68 height 14
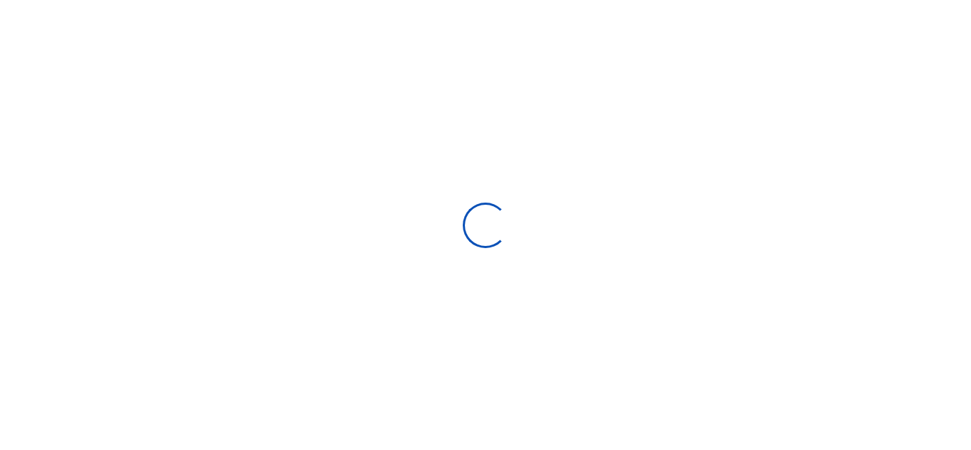
select select "Loading categories"
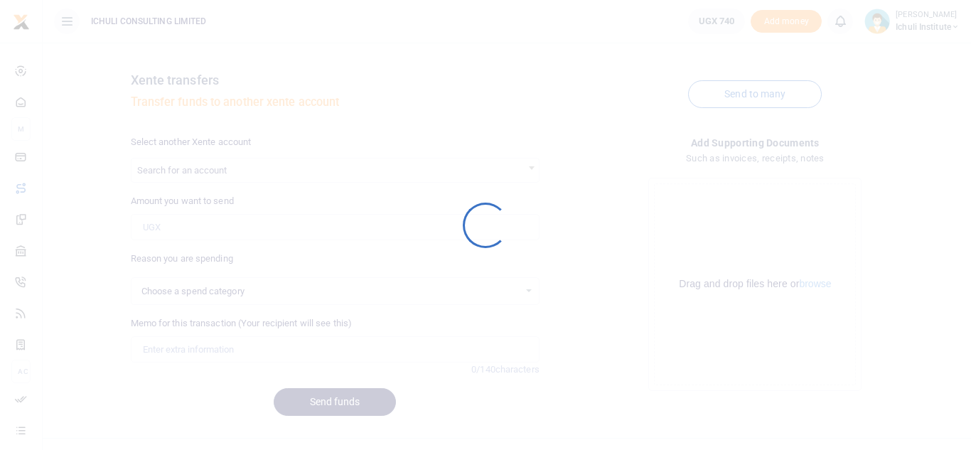
select select
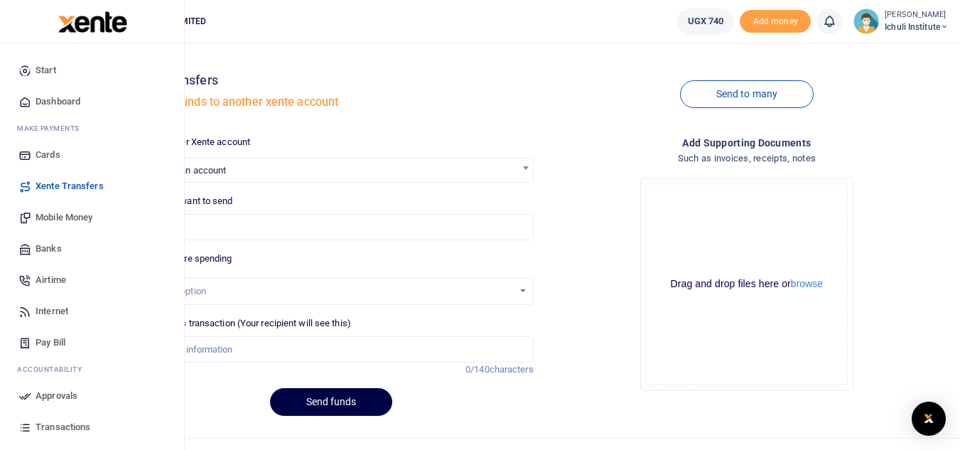
click at [77, 218] on span "Mobile Money" at bounding box center [64, 217] width 57 height 14
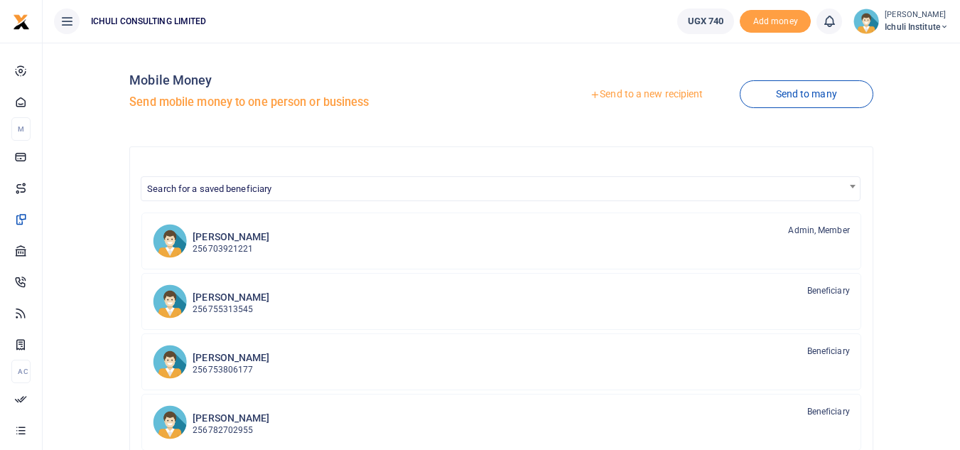
click at [661, 92] on link "Send to a new recipient" at bounding box center [647, 95] width 186 height 26
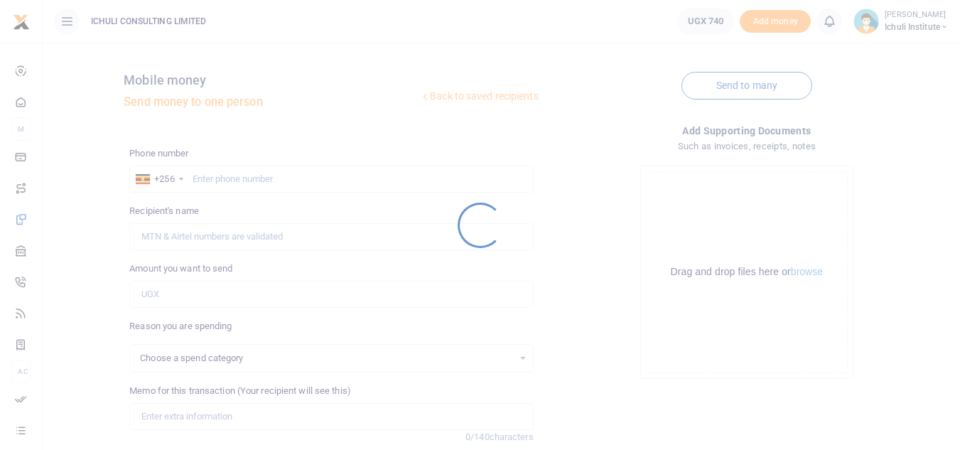
select select
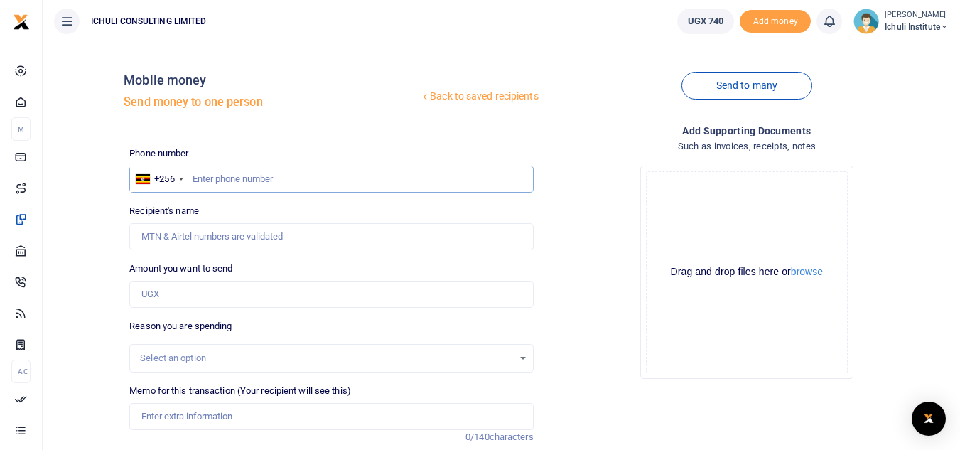
click at [345, 183] on input "text" at bounding box center [331, 179] width 404 height 27
paste input "742621781"
type input "742621781"
type input "Ahamada Matende"
drag, startPoint x: 239, startPoint y: 179, endPoint x: 194, endPoint y: 180, distance: 44.8
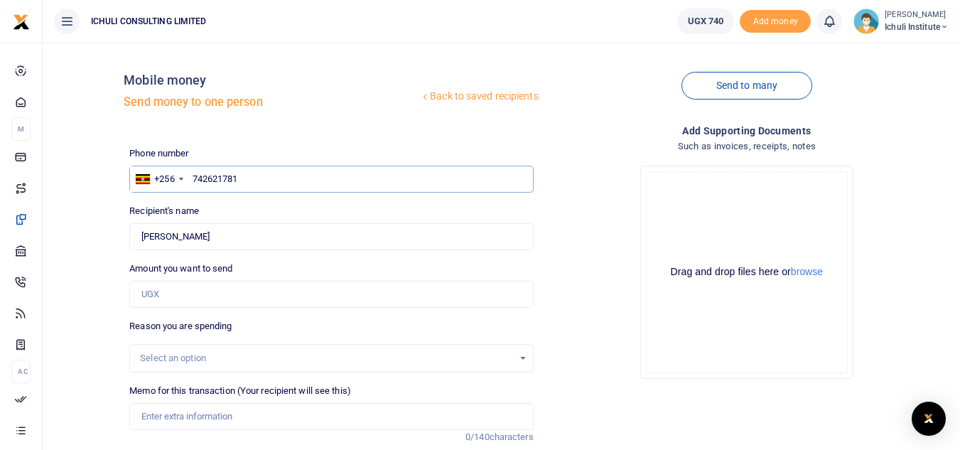
click at [194, 180] on input "742621781" at bounding box center [331, 179] width 404 height 27
paste input "74272726"
type input "774272726"
type input "Johnson Wangoye"
drag, startPoint x: 240, startPoint y: 176, endPoint x: 194, endPoint y: 178, distance: 45.5
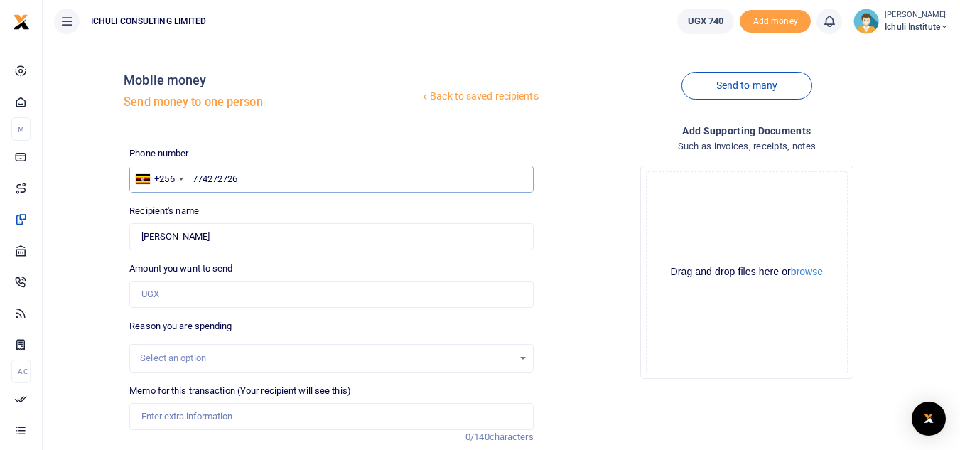
click at [194, 178] on input "774272726" at bounding box center [331, 179] width 404 height 27
paste input "86501689"
type input "786501689"
type input "Sarifa Nakacwa"
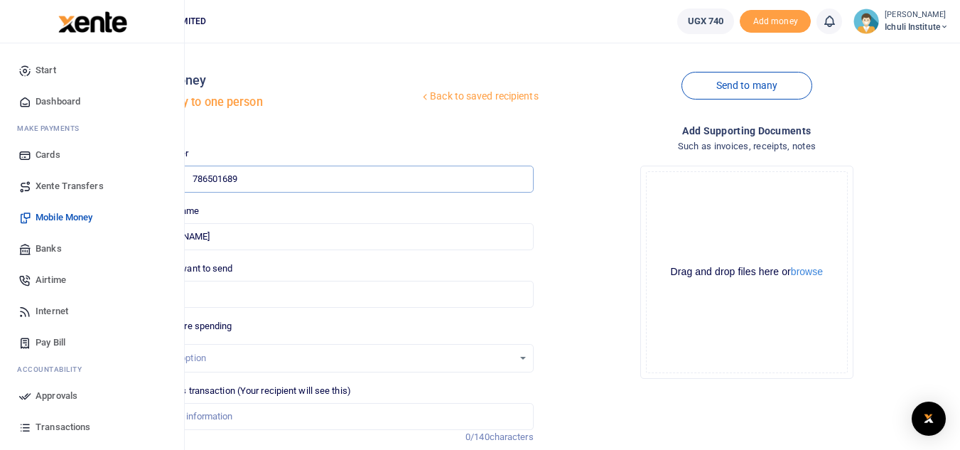
type input "786501689"
click at [70, 187] on span "Xente Transfers" at bounding box center [70, 186] width 68 height 14
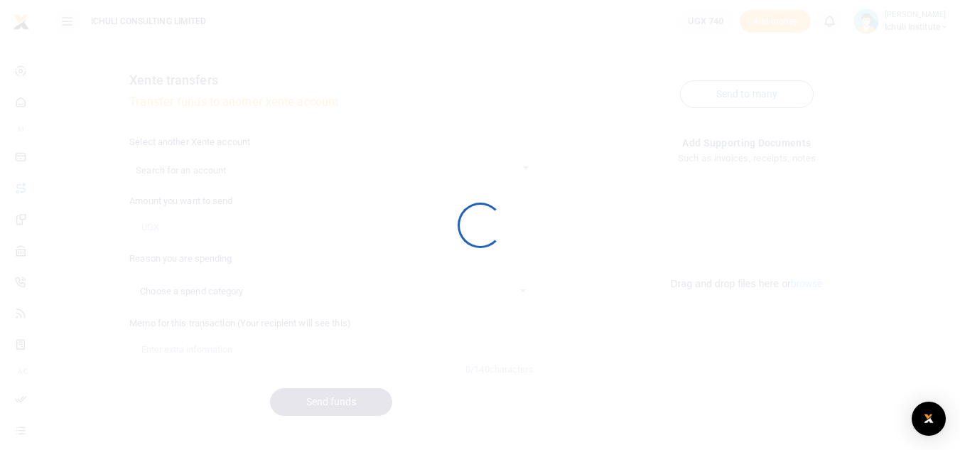
select select
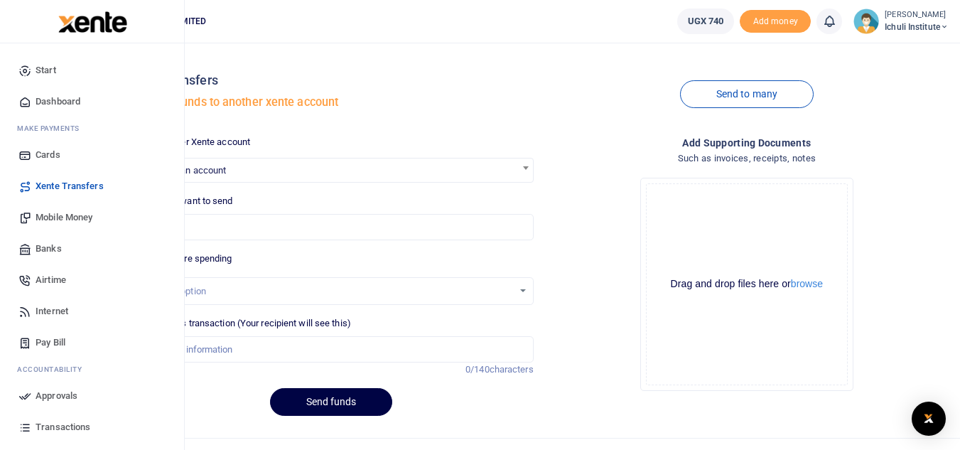
click at [66, 218] on span "Mobile Money" at bounding box center [64, 217] width 57 height 14
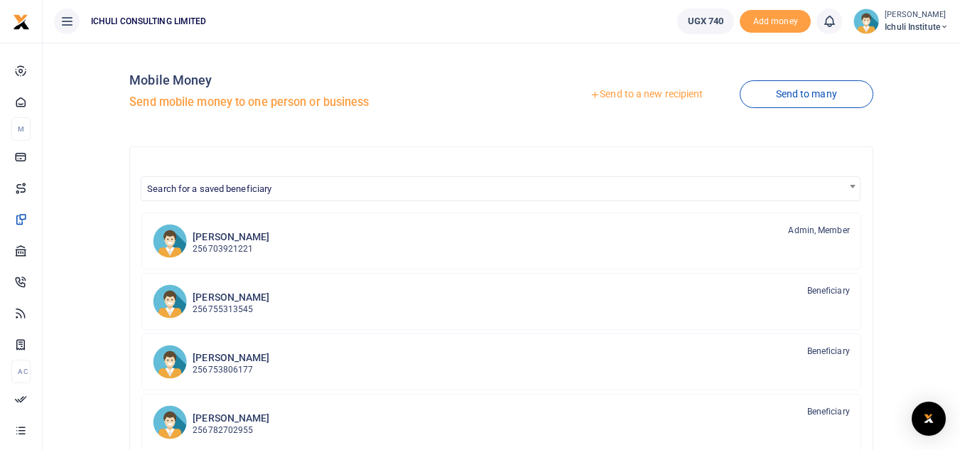
click at [687, 93] on link "Send to a new recipient" at bounding box center [647, 95] width 186 height 26
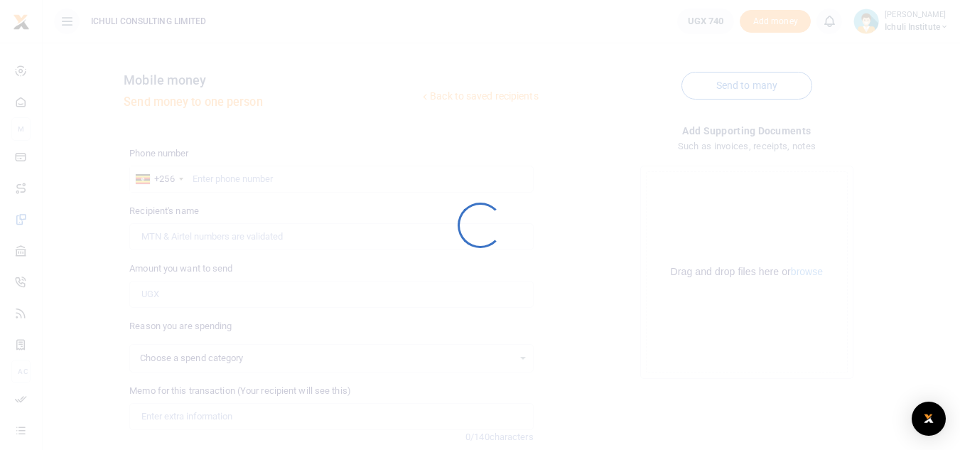
select select
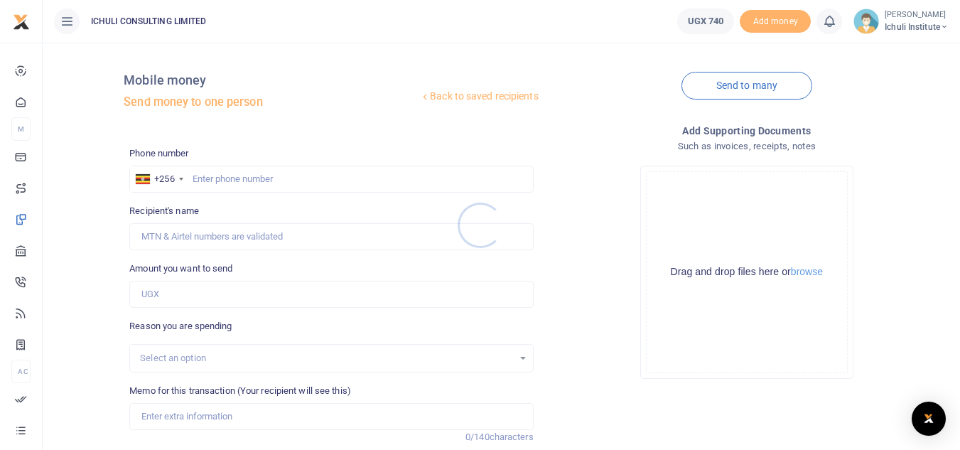
click at [210, 178] on div at bounding box center [480, 225] width 960 height 450
click at [210, 179] on input "text" at bounding box center [331, 179] width 404 height 27
paste input "763337570"
type input "763337570"
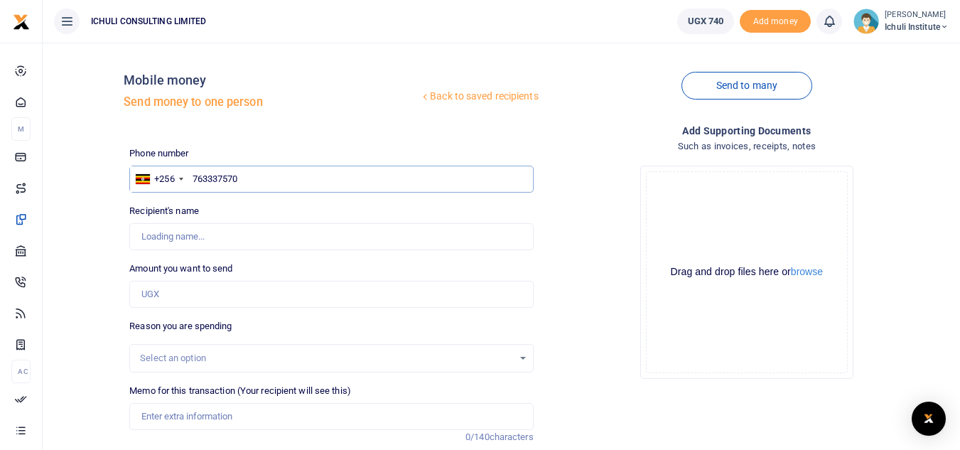
type input "Sarifa Nakacwa"
drag, startPoint x: 242, startPoint y: 180, endPoint x: 194, endPoint y: 177, distance: 47.7
click at [194, 177] on input "763337570" at bounding box center [331, 179] width 404 height 27
paste input "85194073"
type input "785194073"
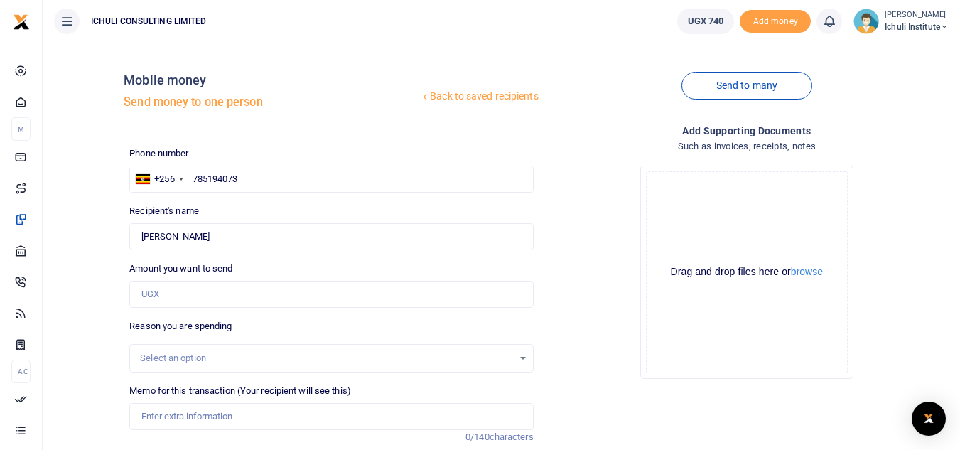
click at [268, 263] on div "Amount you want to send Amount is required." at bounding box center [331, 285] width 404 height 46
type input "Lydia Babirye"
